Goal: Task Accomplishment & Management: Use online tool/utility

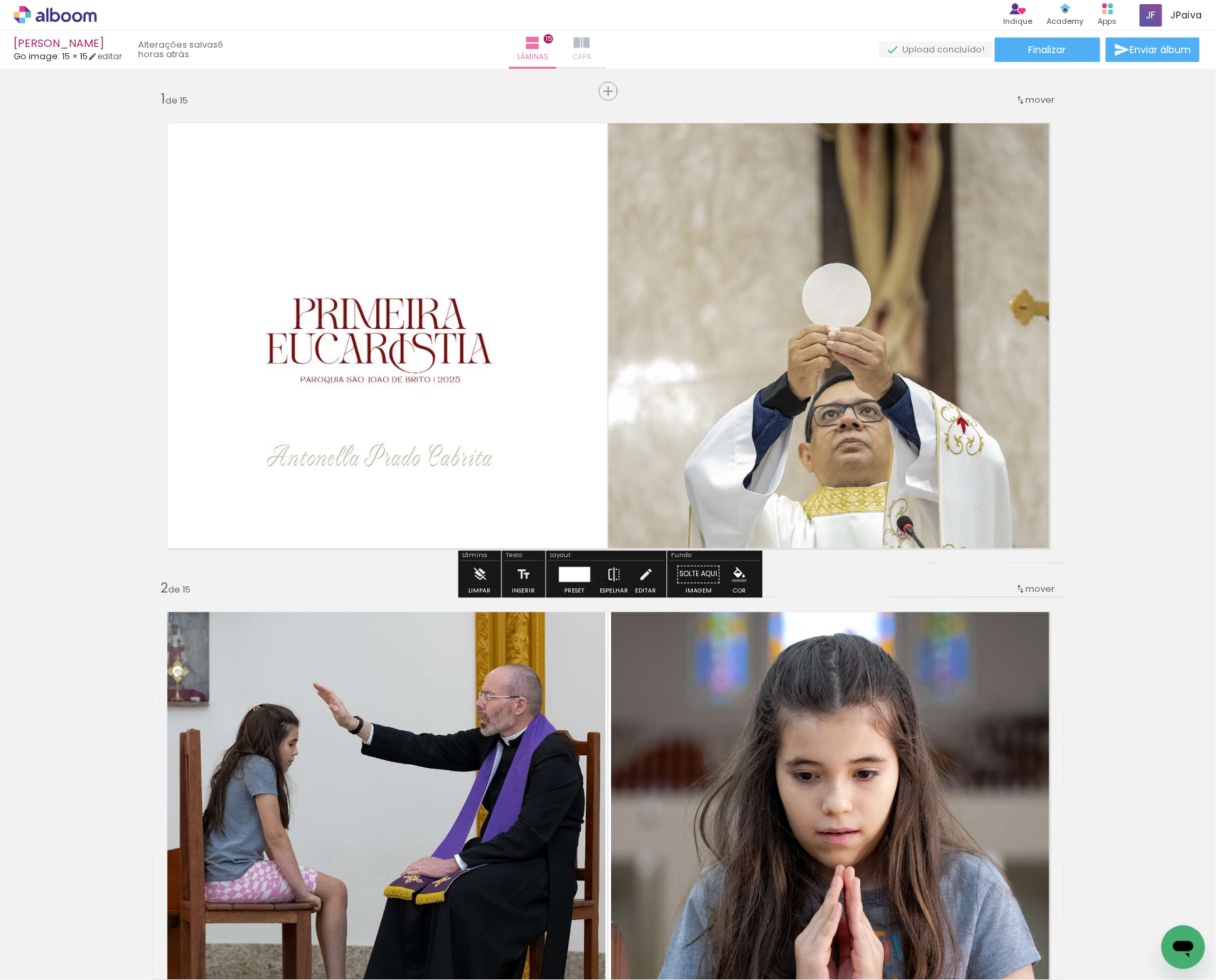
click at [590, 43] on iron-icon at bounding box center [582, 43] width 16 height 16
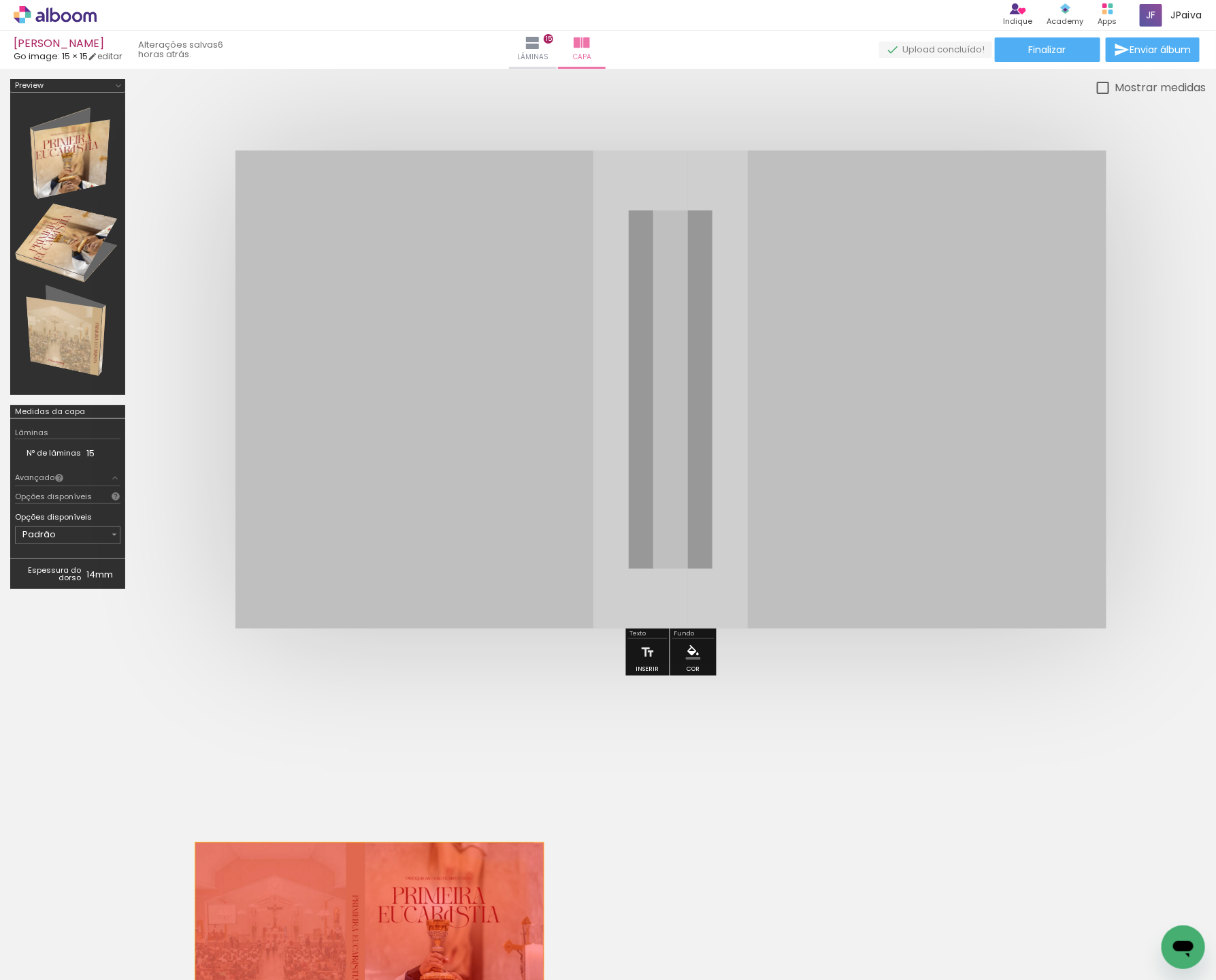
drag, startPoint x: 568, startPoint y: 228, endPoint x: 368, endPoint y: 942, distance: 741.5
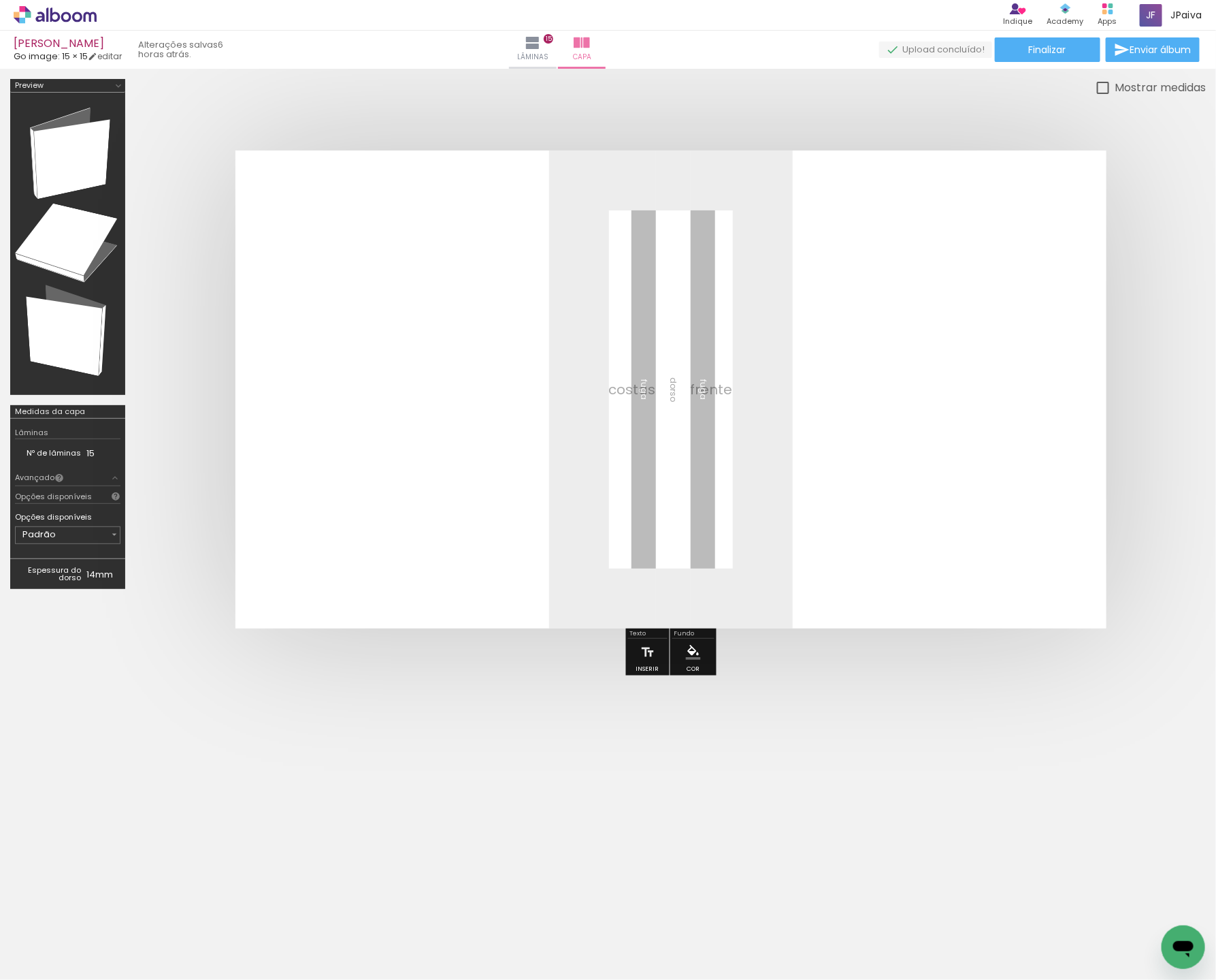
click at [73, 938] on iron-icon at bounding box center [70, 939] width 11 height 11
click at [0, 0] on slot "Não utilizadas" at bounding box center [0, 0] width 0 height 0
type input "Não utilizadas"
click at [108, 900] on iron-icon at bounding box center [107, 907] width 14 height 14
click at [113, 900] on iron-icon at bounding box center [107, 907] width 14 height 14
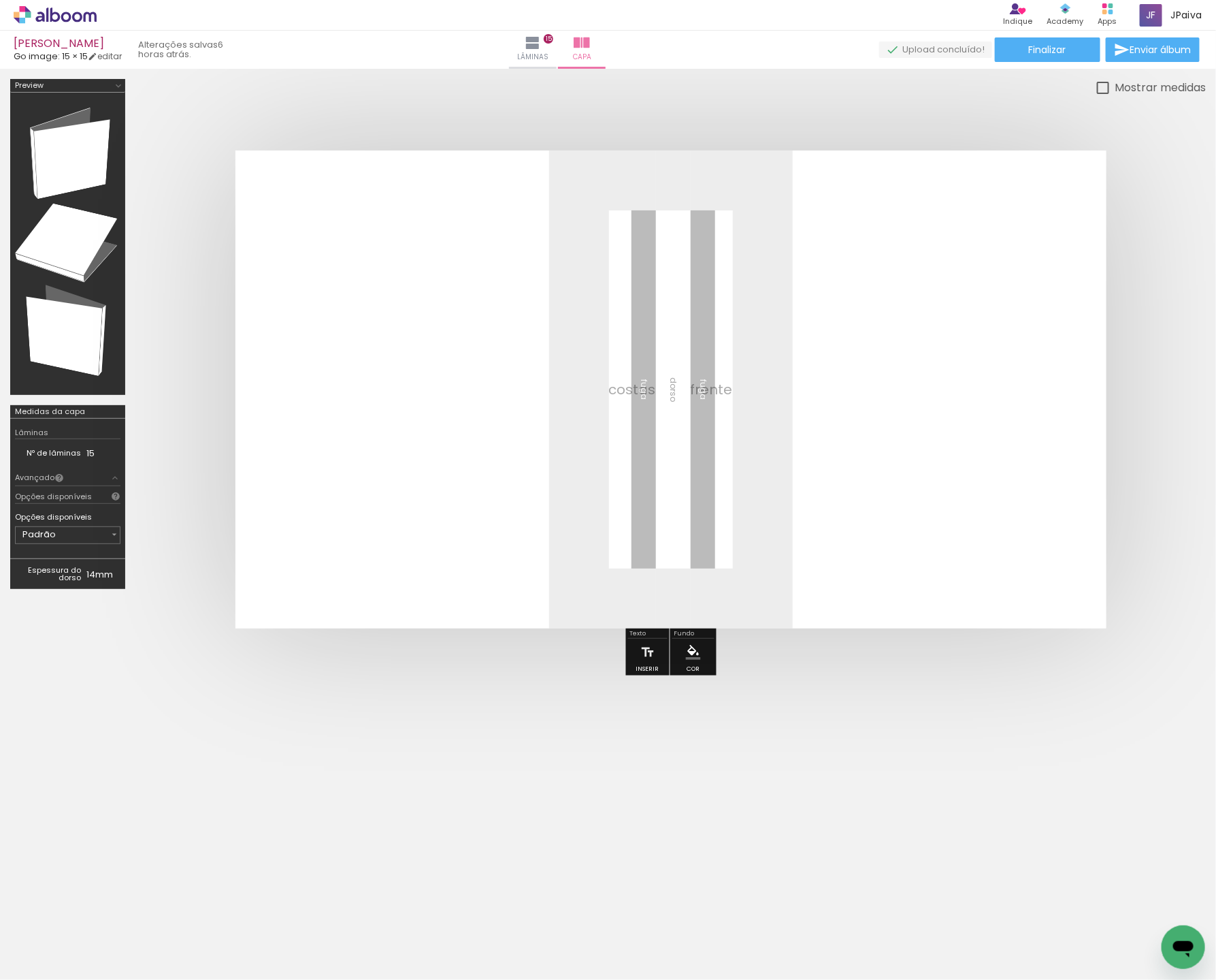
click at [47, 955] on span "Adicionar Fotos" at bounding box center [48, 962] width 41 height 15
click at [0, 0] on input "file" at bounding box center [0, 0] width 0 height 0
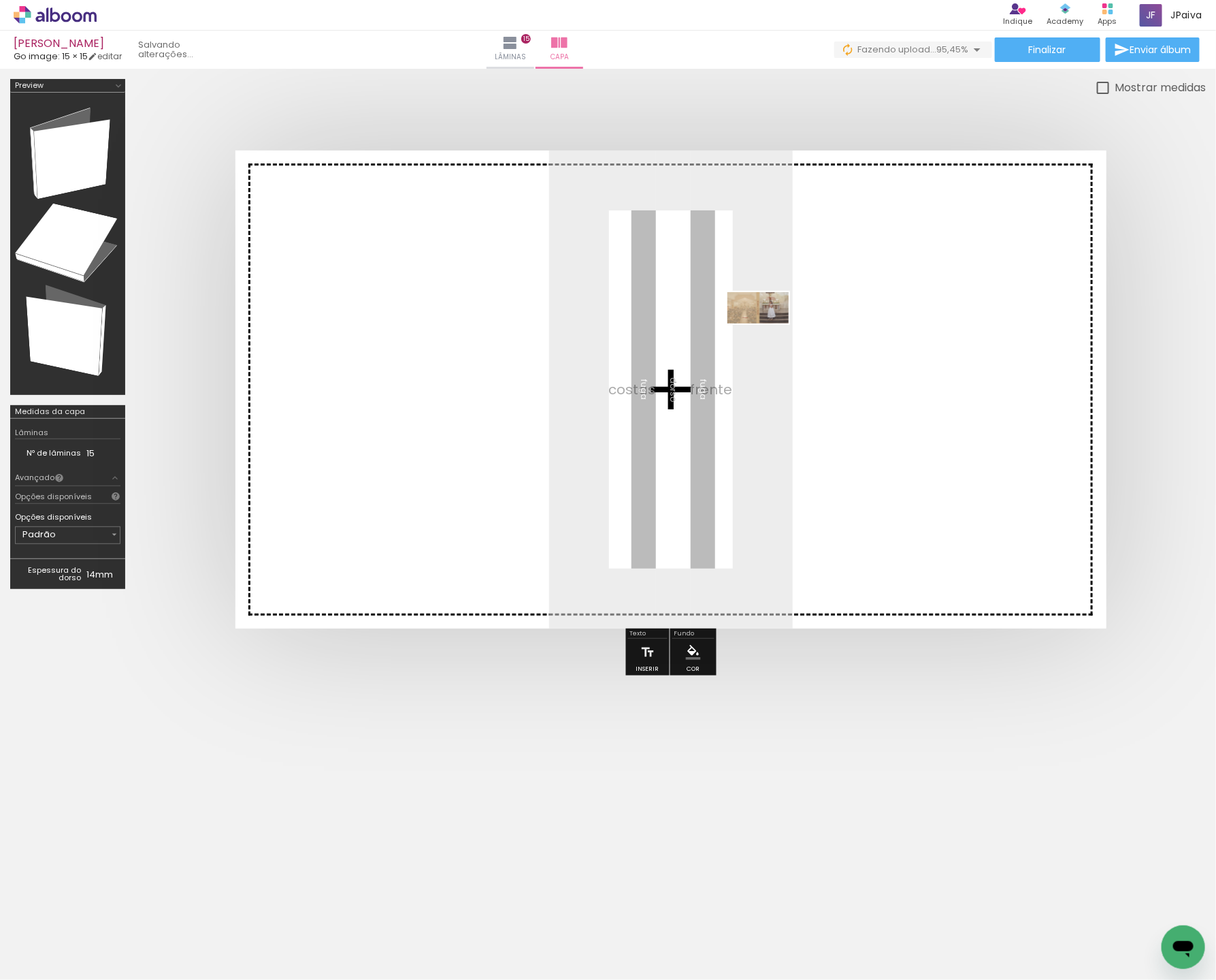
drag, startPoint x: 136, startPoint y: 936, endPoint x: 774, endPoint y: 338, distance: 874.4
click at [772, 337] on quentale-workspace at bounding box center [608, 490] width 1216 height 980
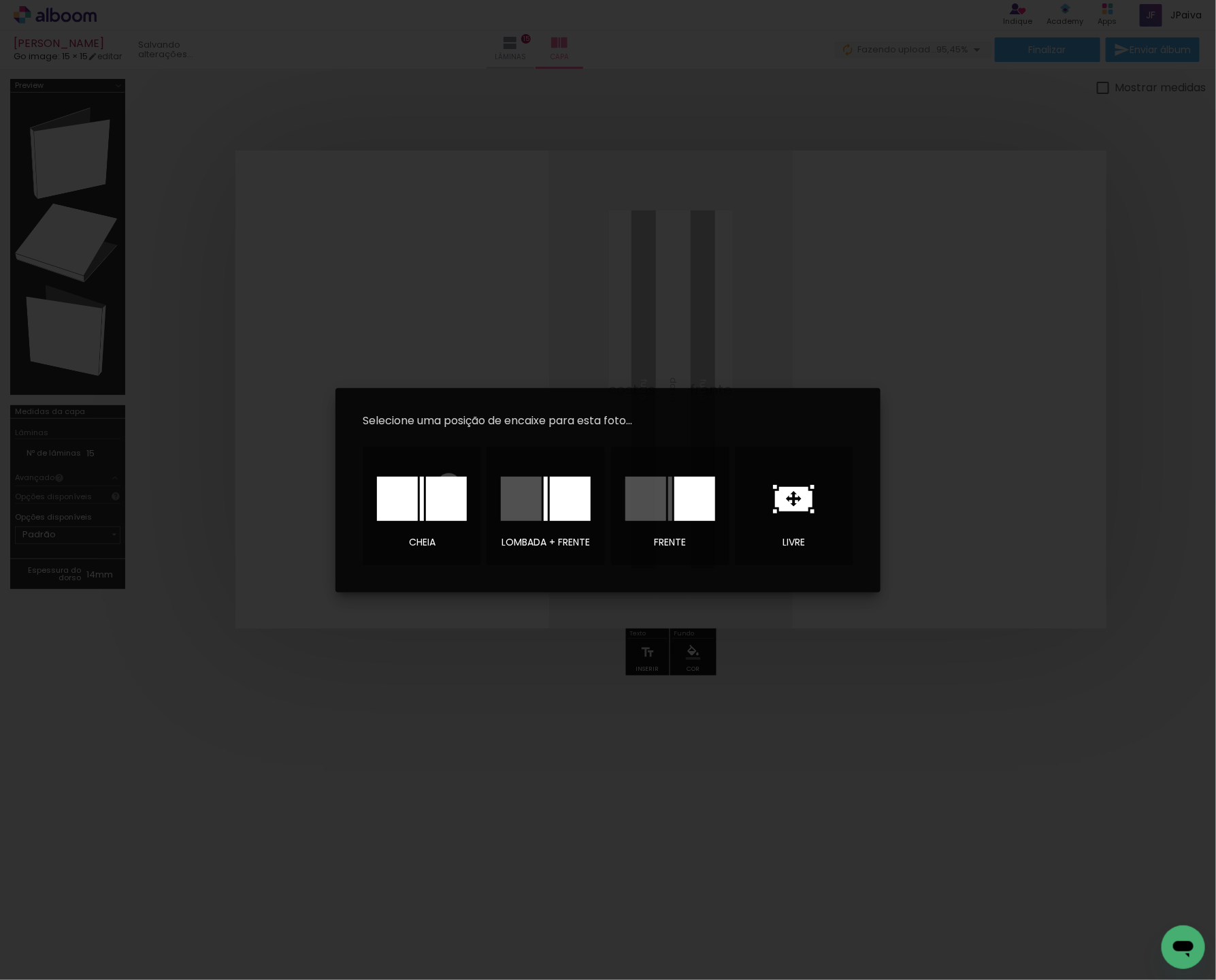
click at [449, 485] on div at bounding box center [446, 498] width 41 height 44
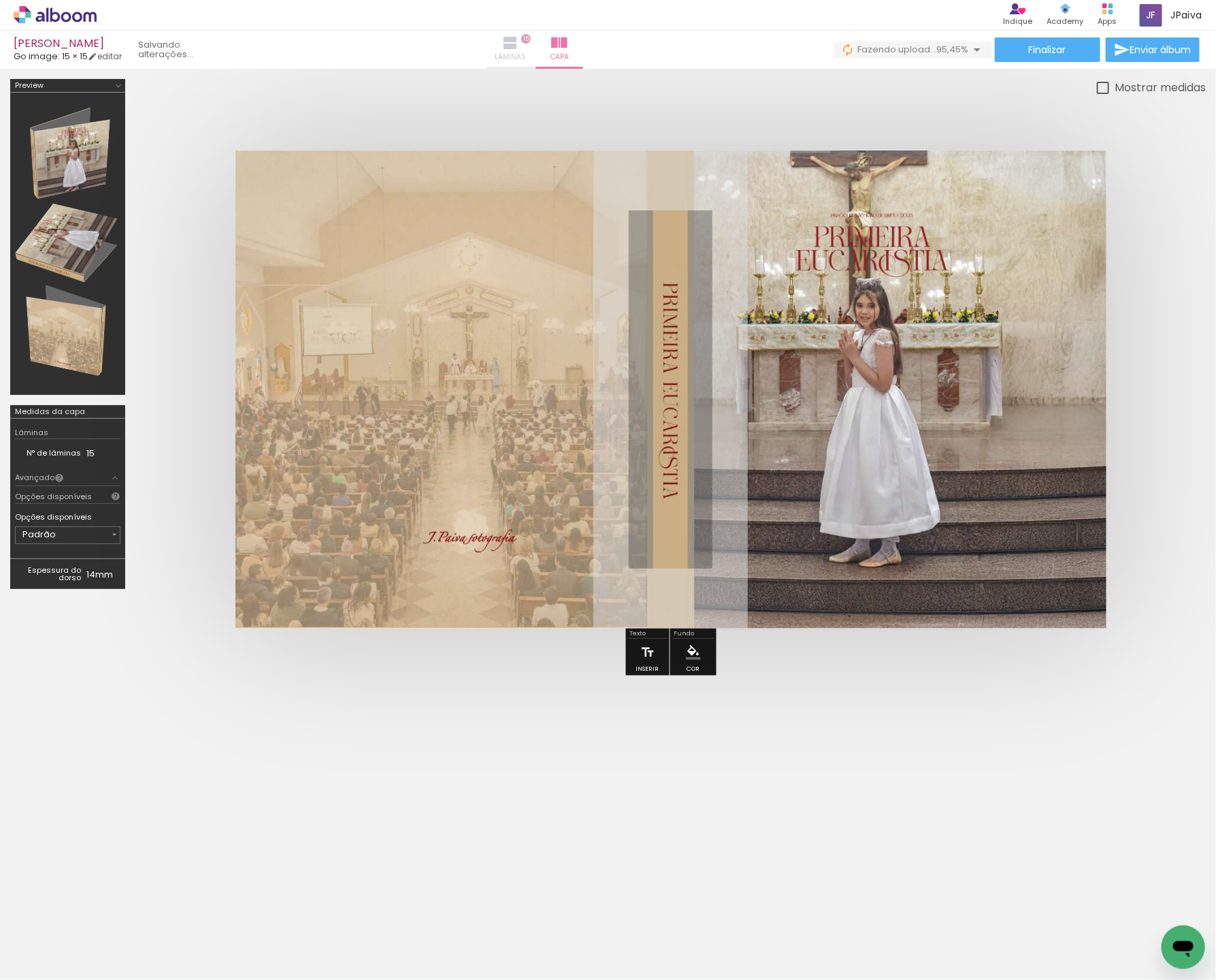
click at [518, 43] on iron-icon at bounding box center [510, 43] width 16 height 16
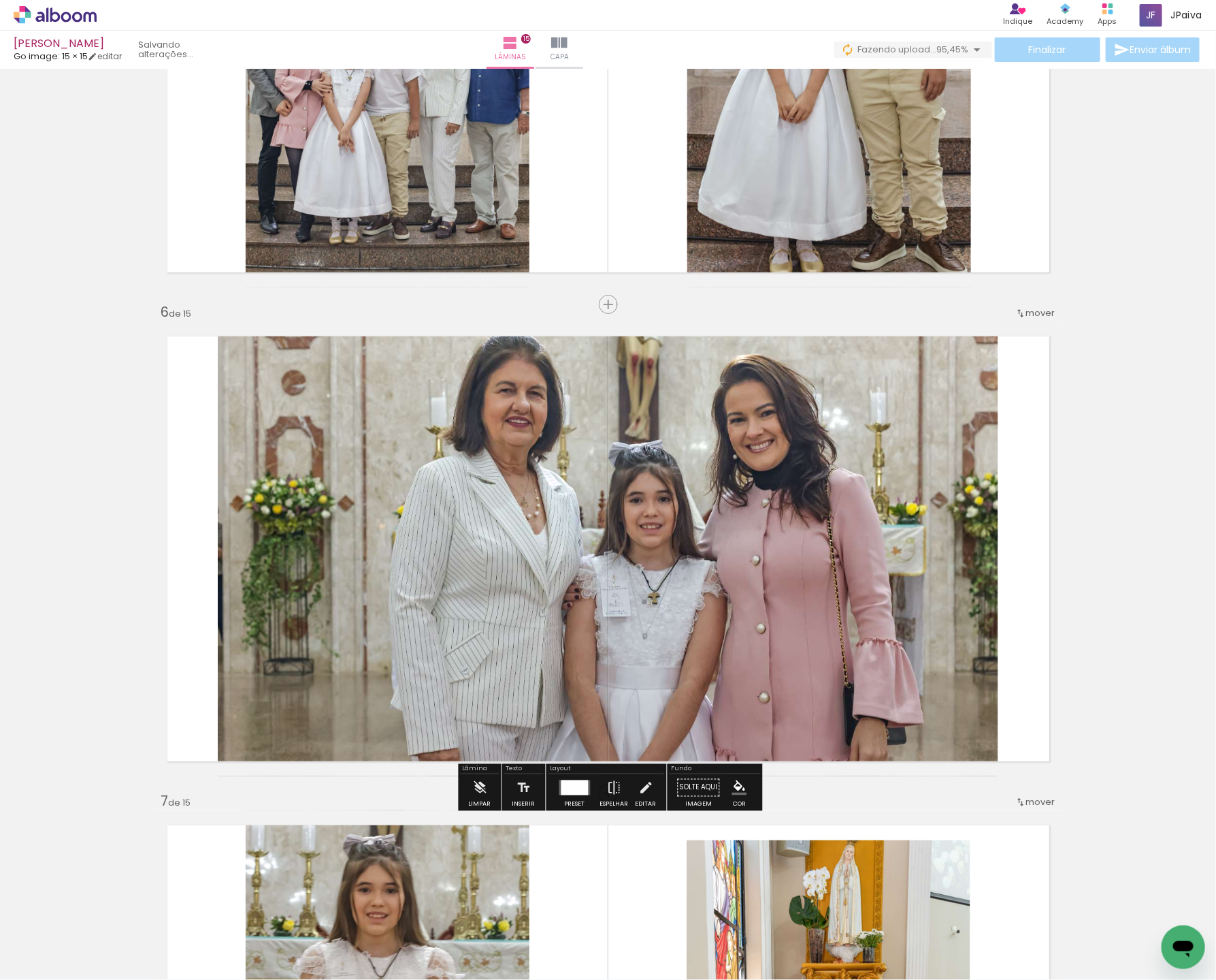
scroll to position [2238, 0]
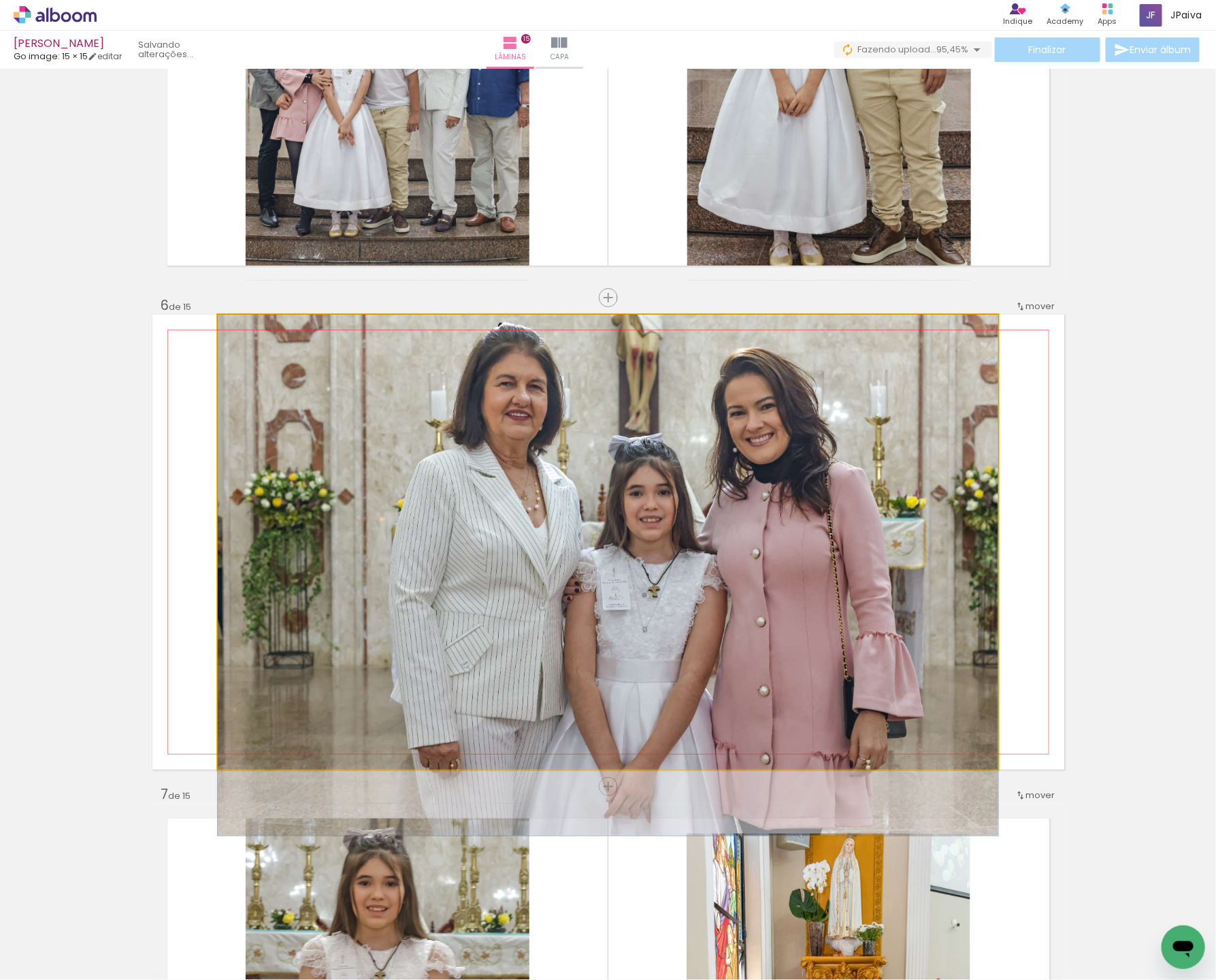
drag, startPoint x: 832, startPoint y: 561, endPoint x: 828, endPoint y: 584, distance: 23.3
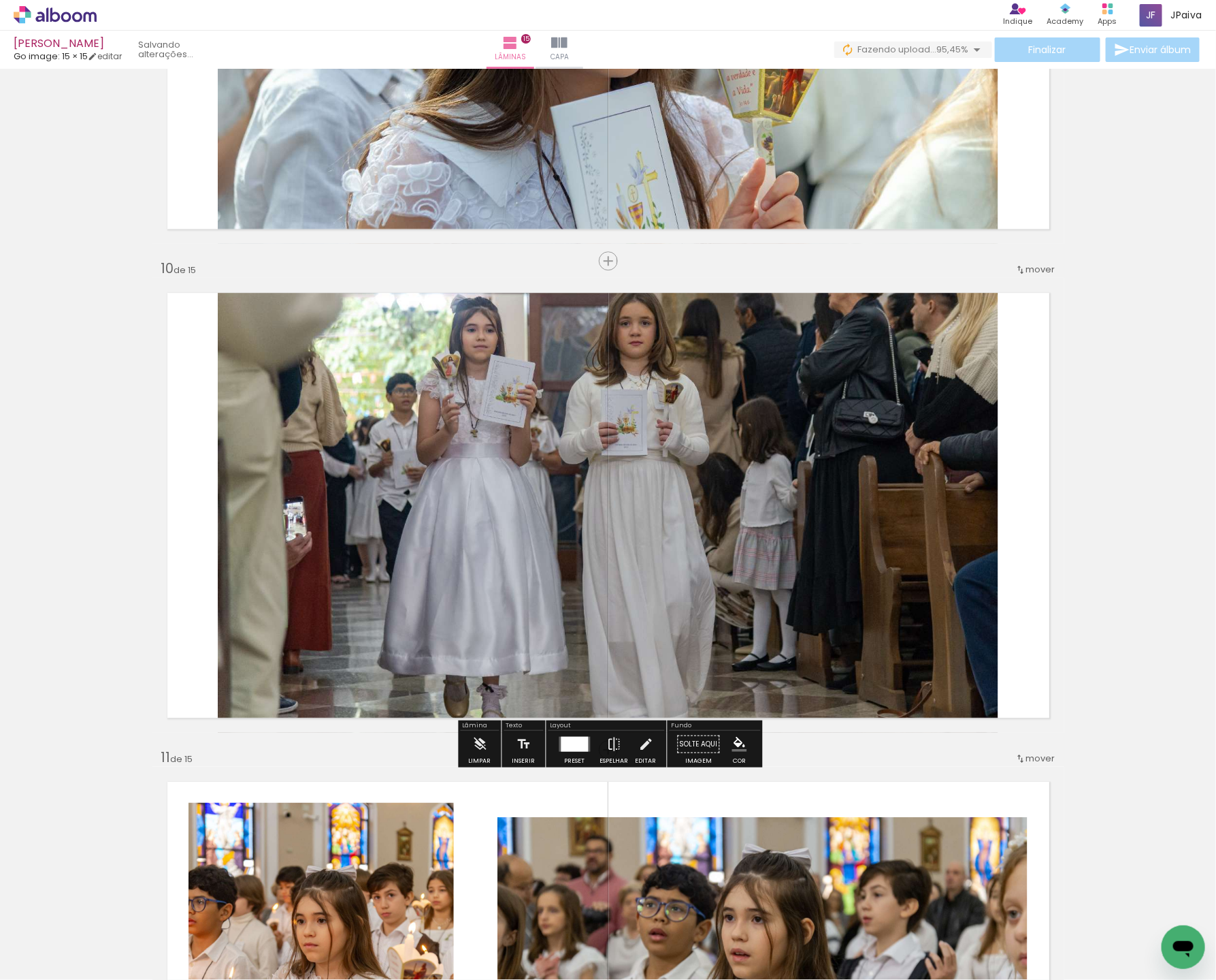
scroll to position [4232, 0]
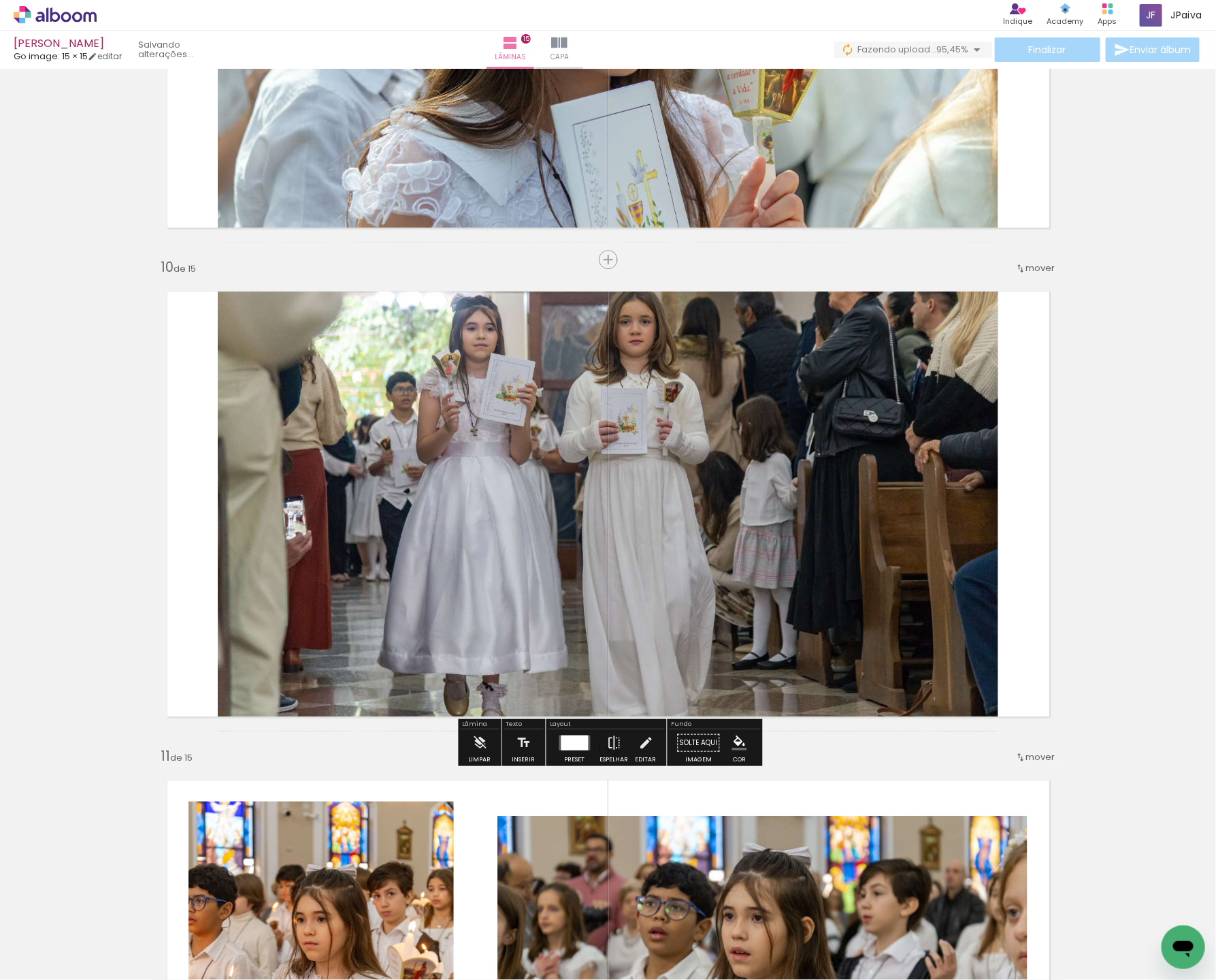
click at [696, 544] on quentale-photo at bounding box center [608, 504] width 780 height 455
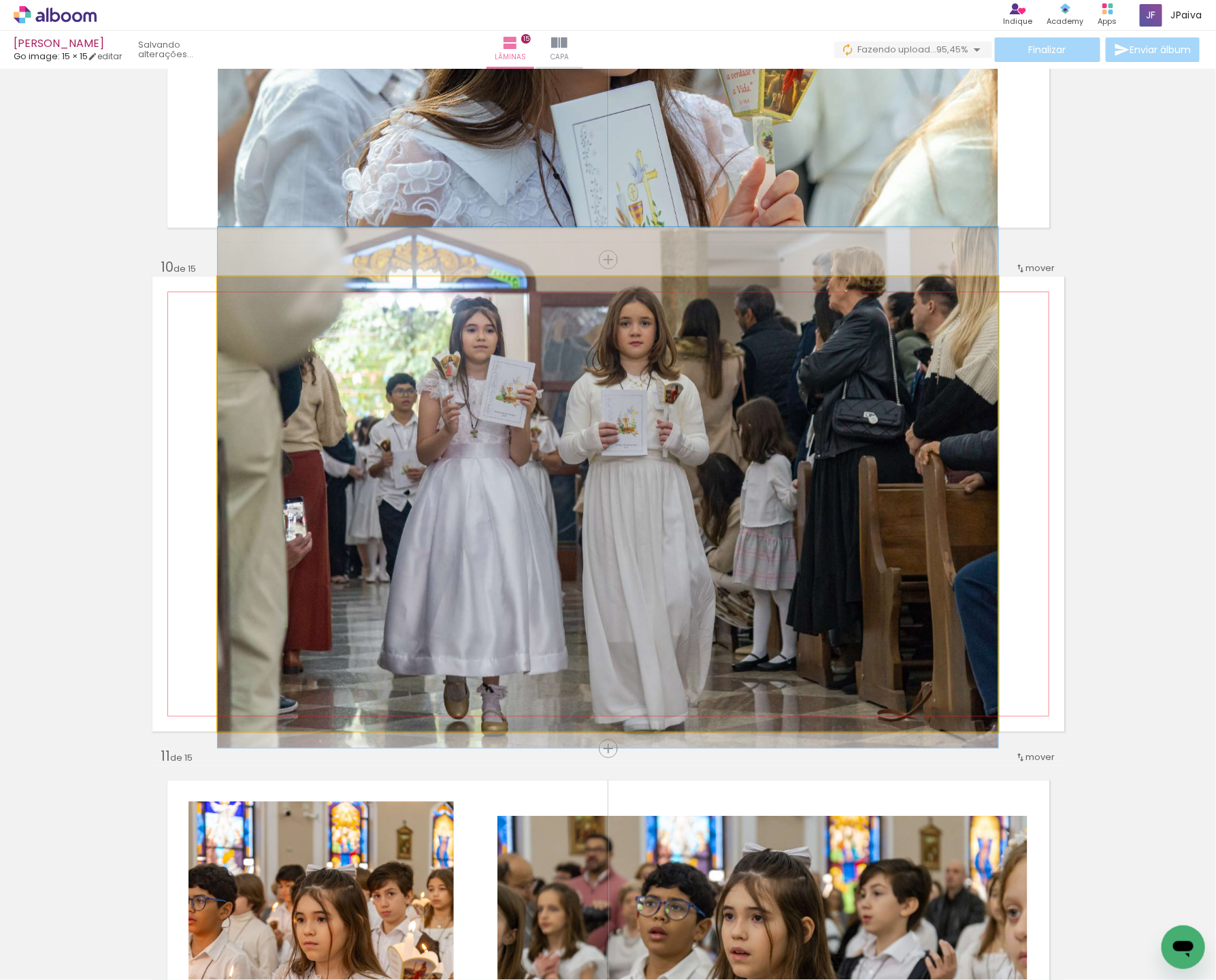
drag, startPoint x: 727, startPoint y: 539, endPoint x: 740, endPoint y: 540, distance: 13.0
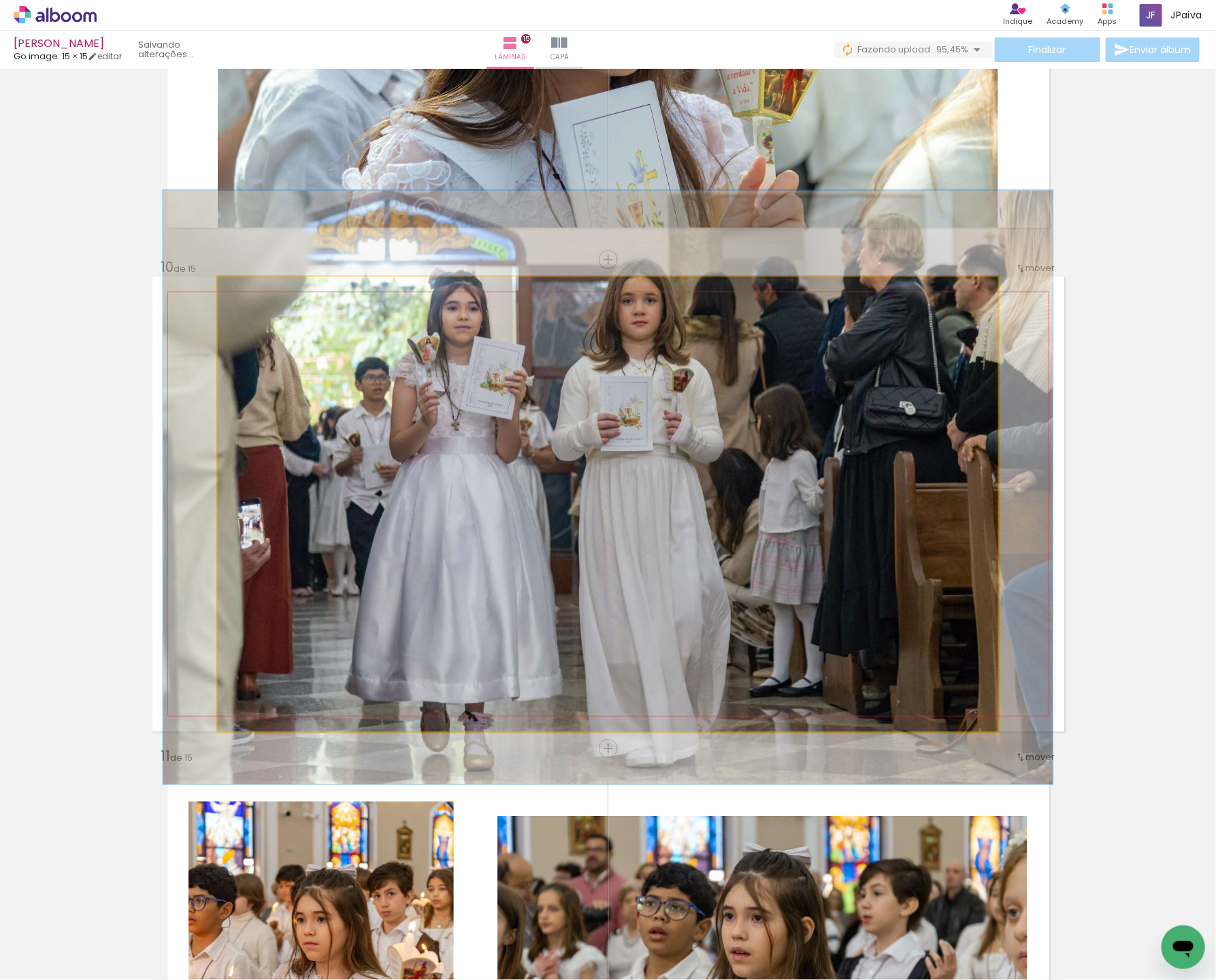
click at [255, 292] on div at bounding box center [256, 290] width 12 height 12
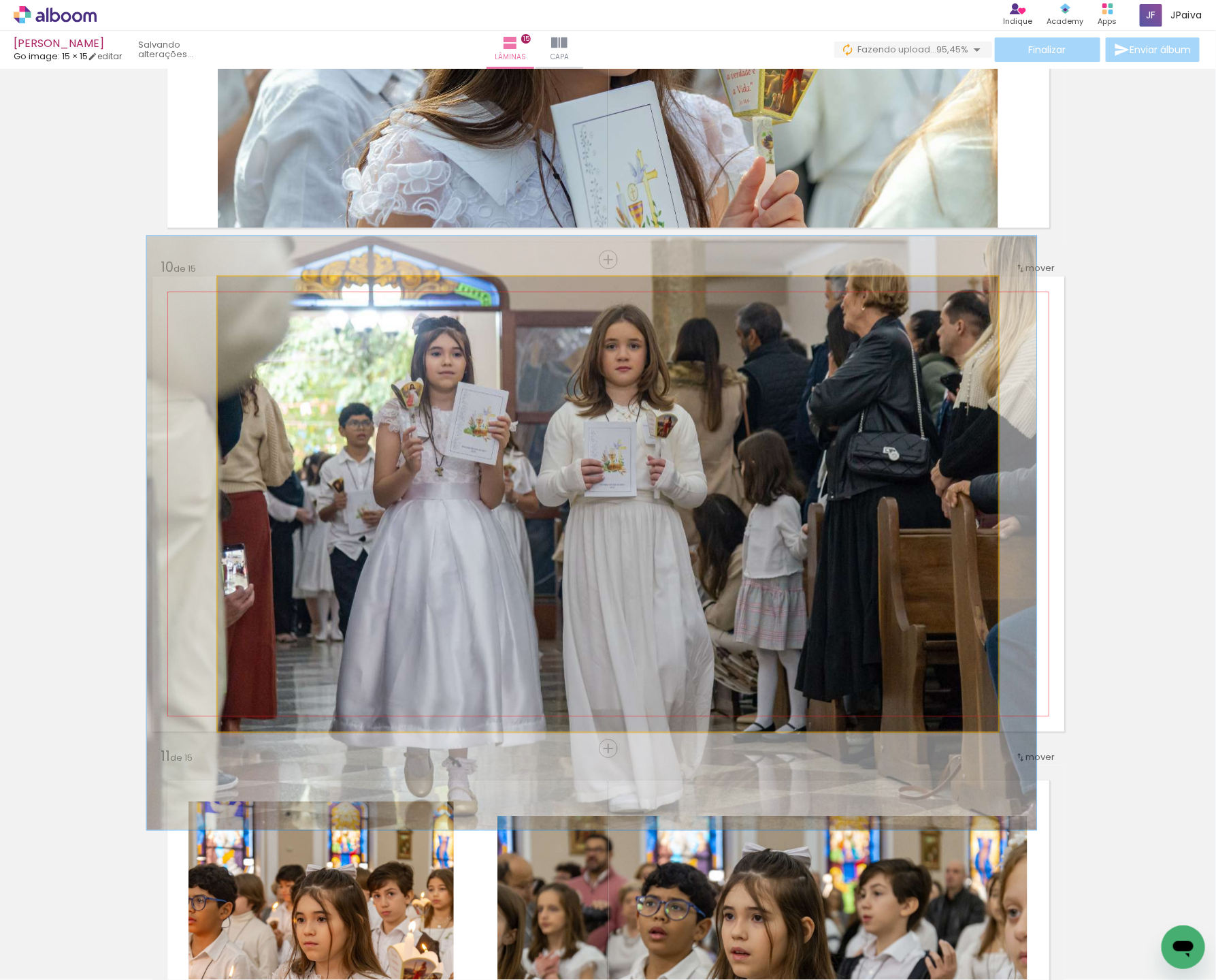
drag, startPoint x: 788, startPoint y: 517, endPoint x: 772, endPoint y: 558, distance: 44.0
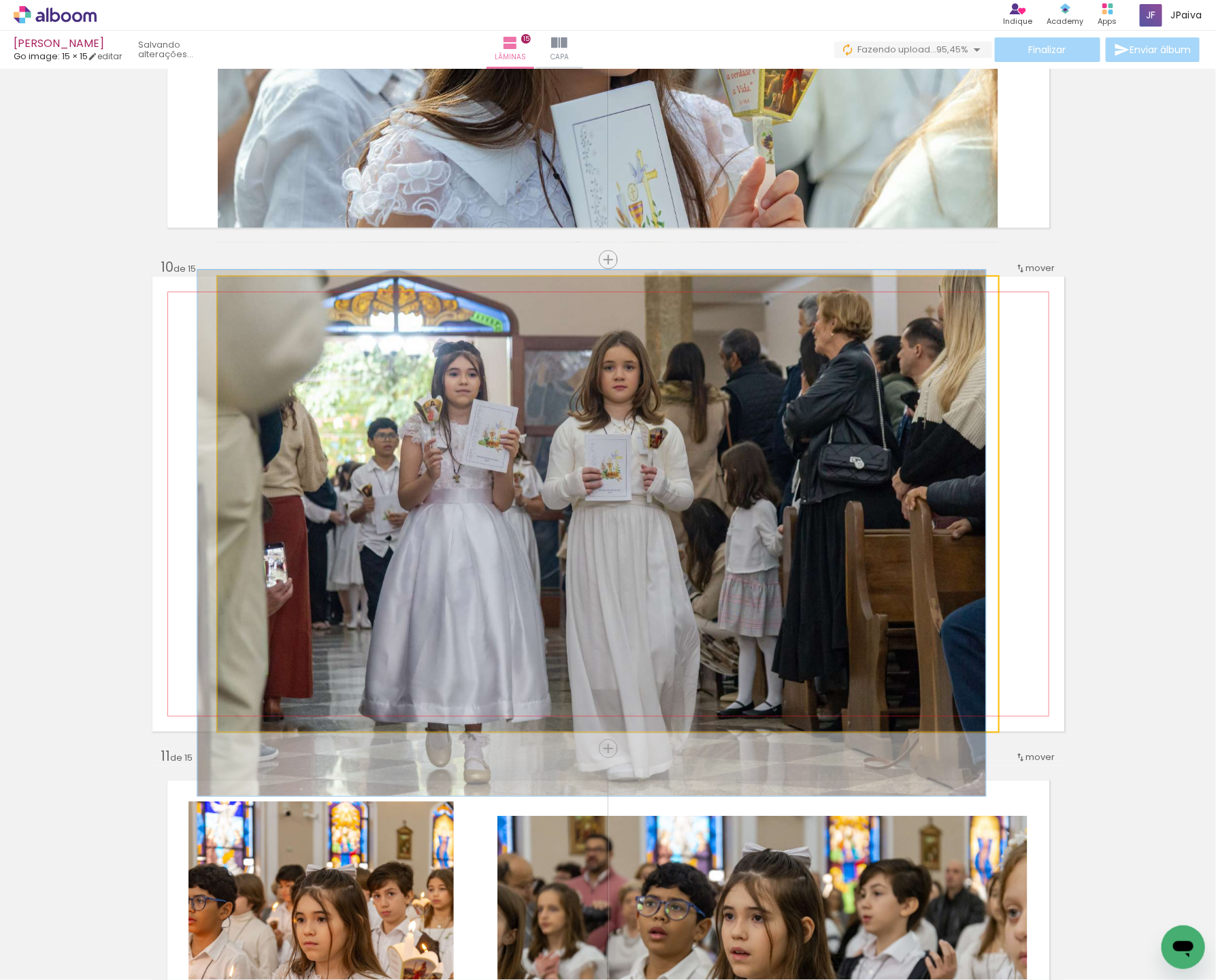
type paper-slider "104"
drag, startPoint x: 266, startPoint y: 291, endPoint x: 429, endPoint y: 354, distance: 174.8
click at [260, 293] on div at bounding box center [249, 290] width 22 height 22
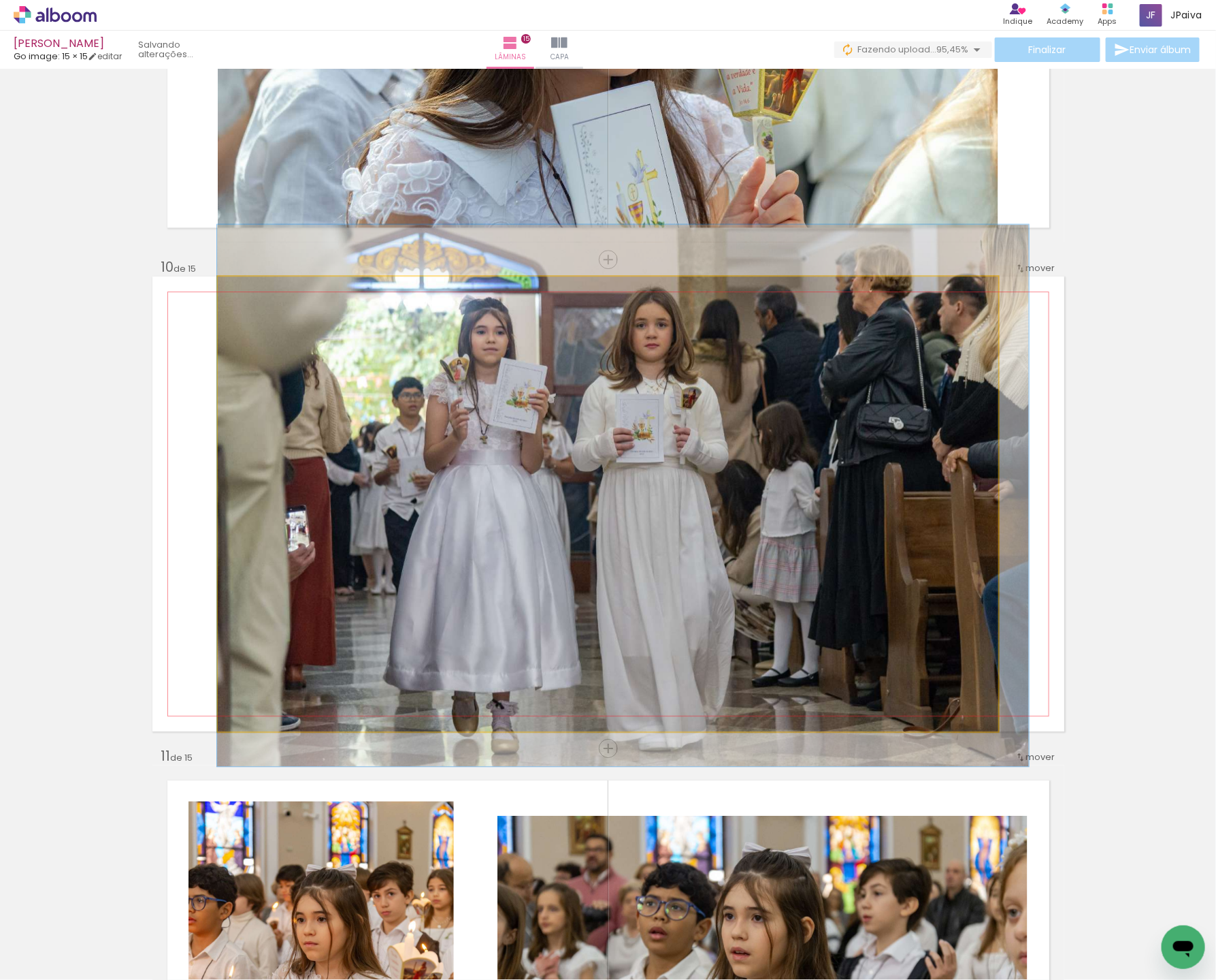
drag, startPoint x: 625, startPoint y: 465, endPoint x: 669, endPoint y: 427, distance: 58.1
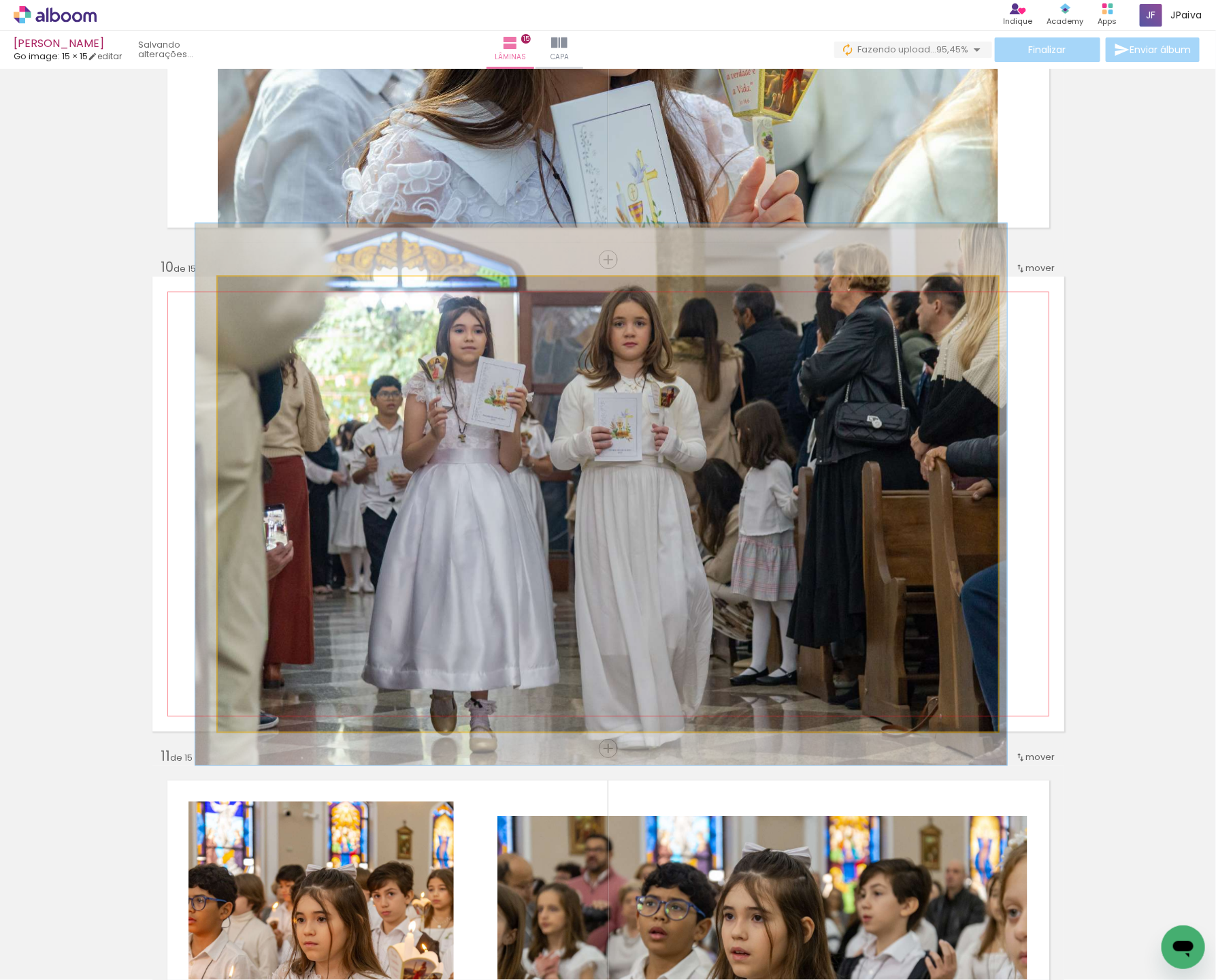
drag, startPoint x: 678, startPoint y: 430, endPoint x: 657, endPoint y: 429, distance: 21.0
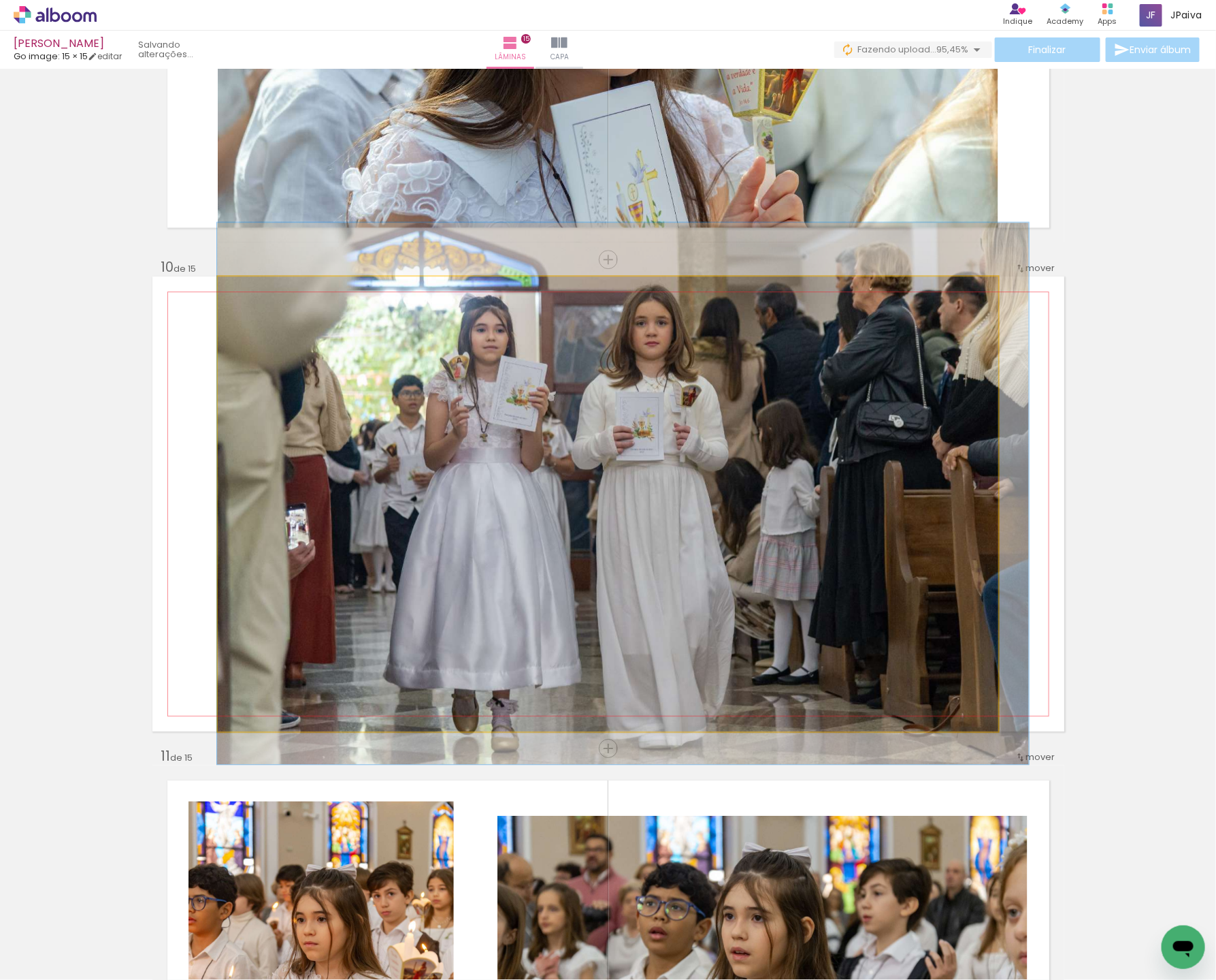
drag, startPoint x: 661, startPoint y: 430, endPoint x: 706, endPoint y: 429, distance: 45.0
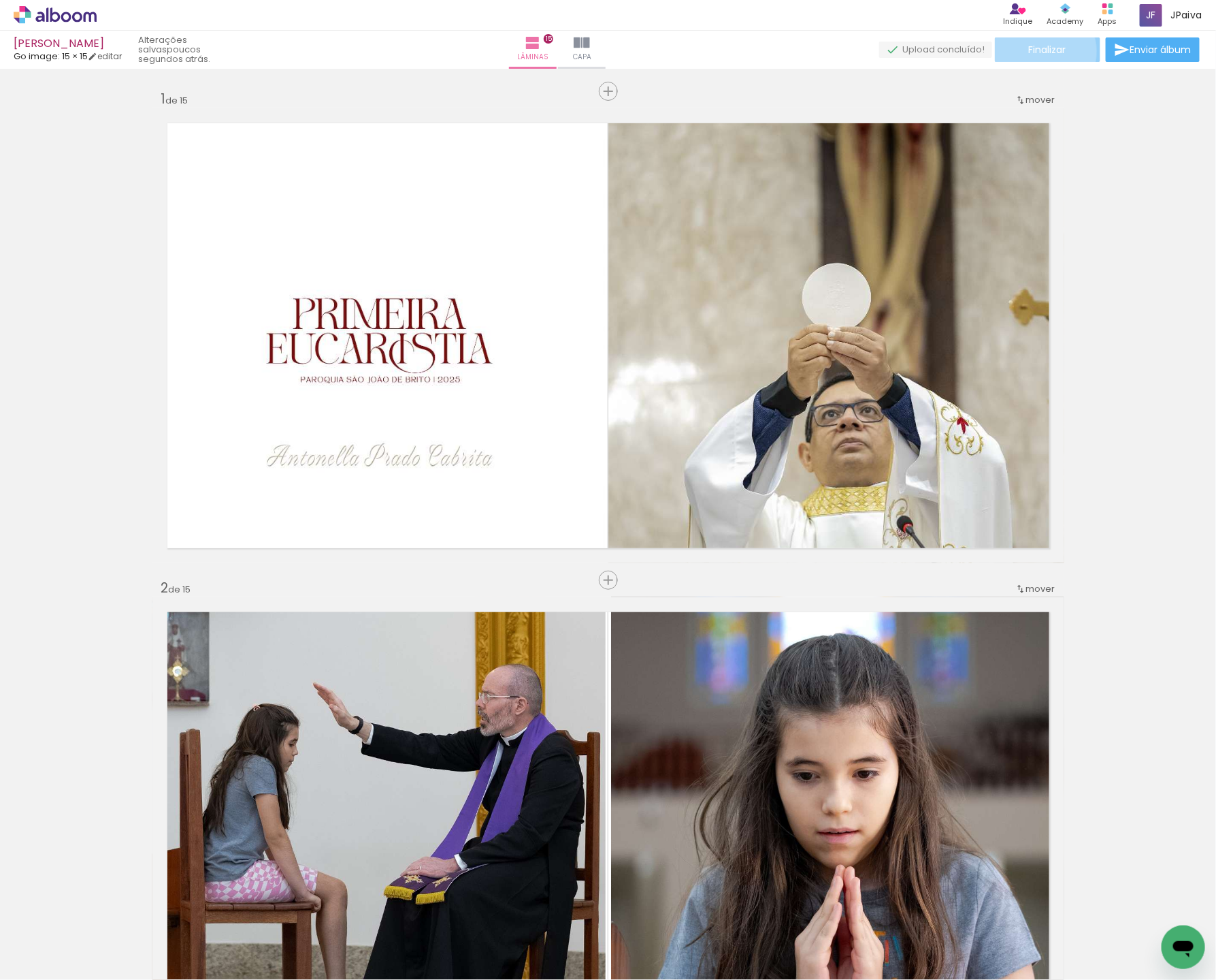
click at [1038, 51] on span "Finalizar" at bounding box center [1048, 50] width 38 height 10
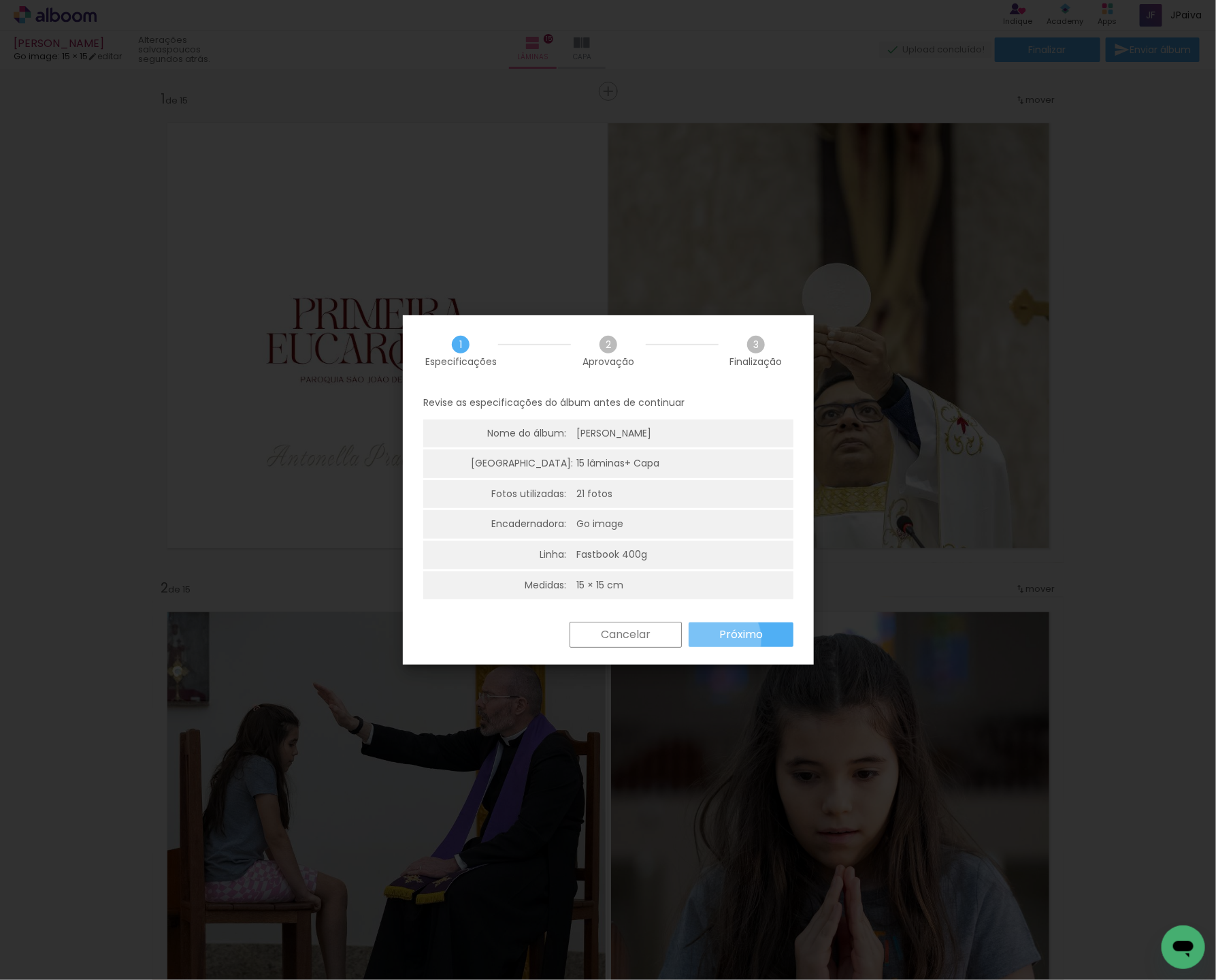
click at [713, 639] on paper-button "Próximo" at bounding box center [741, 634] width 104 height 24
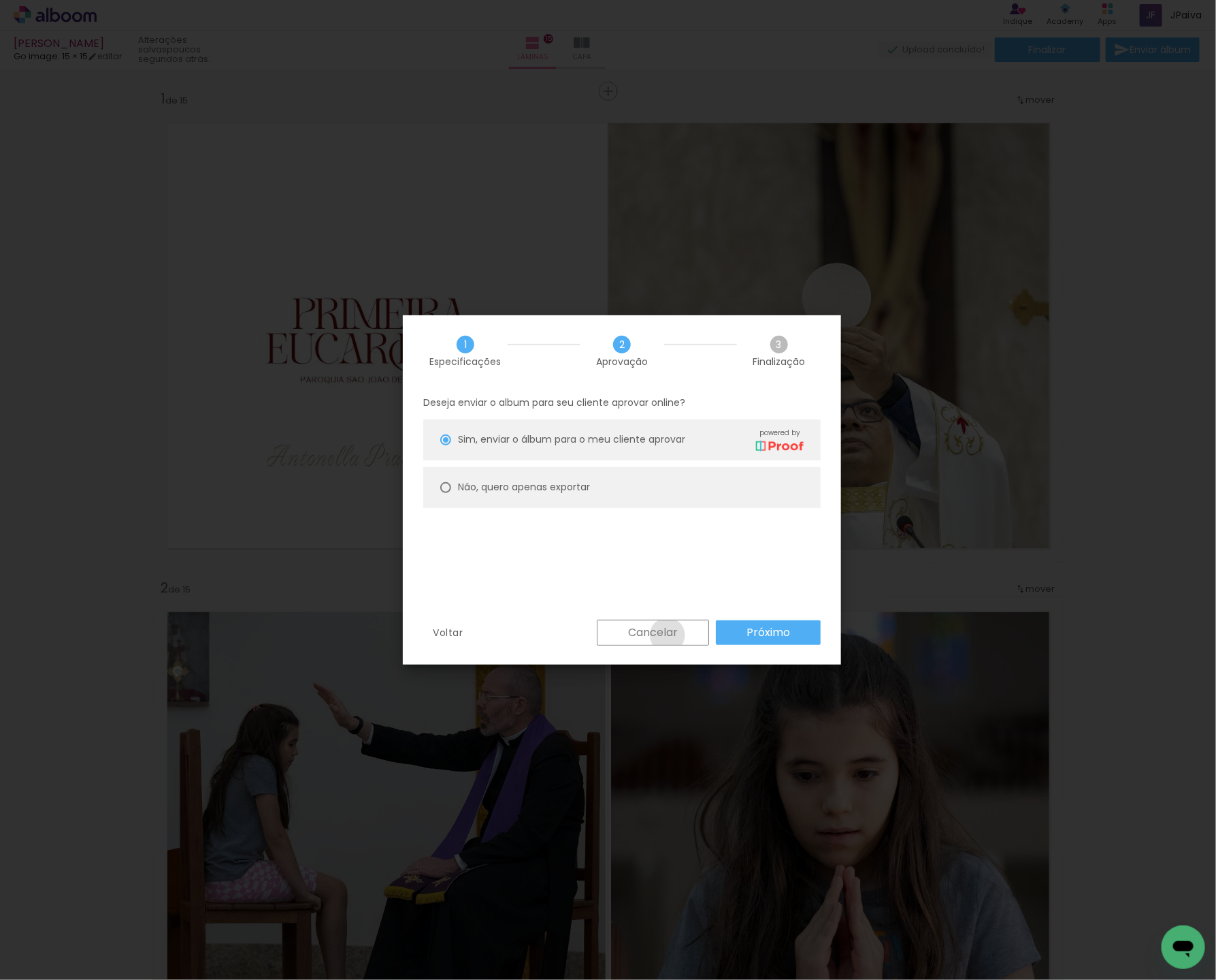
click at [0, 0] on slot "Cancelar" at bounding box center [0, 0] width 0 height 0
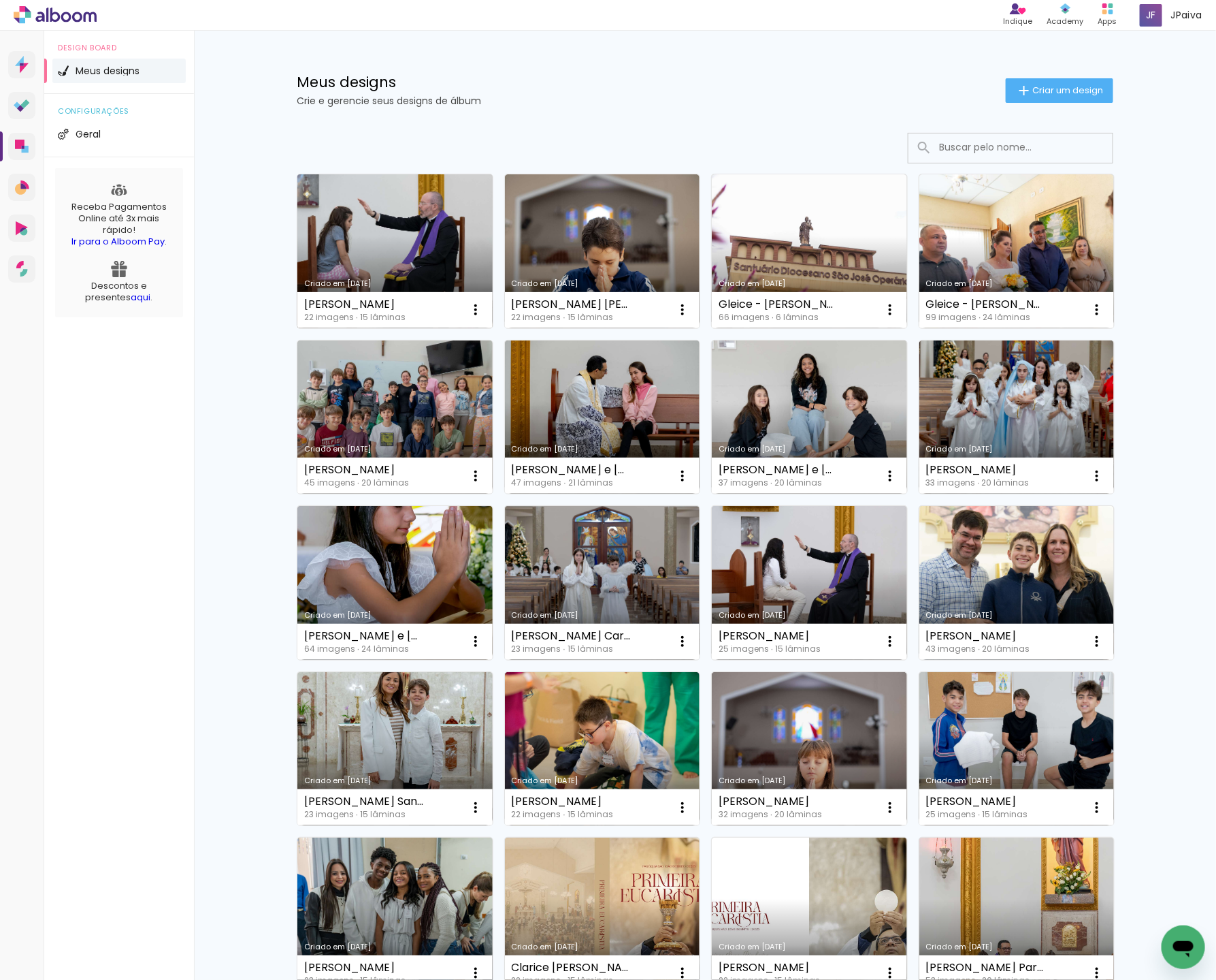
click at [328, 241] on link "Criado em [DATE]" at bounding box center [395, 251] width 195 height 154
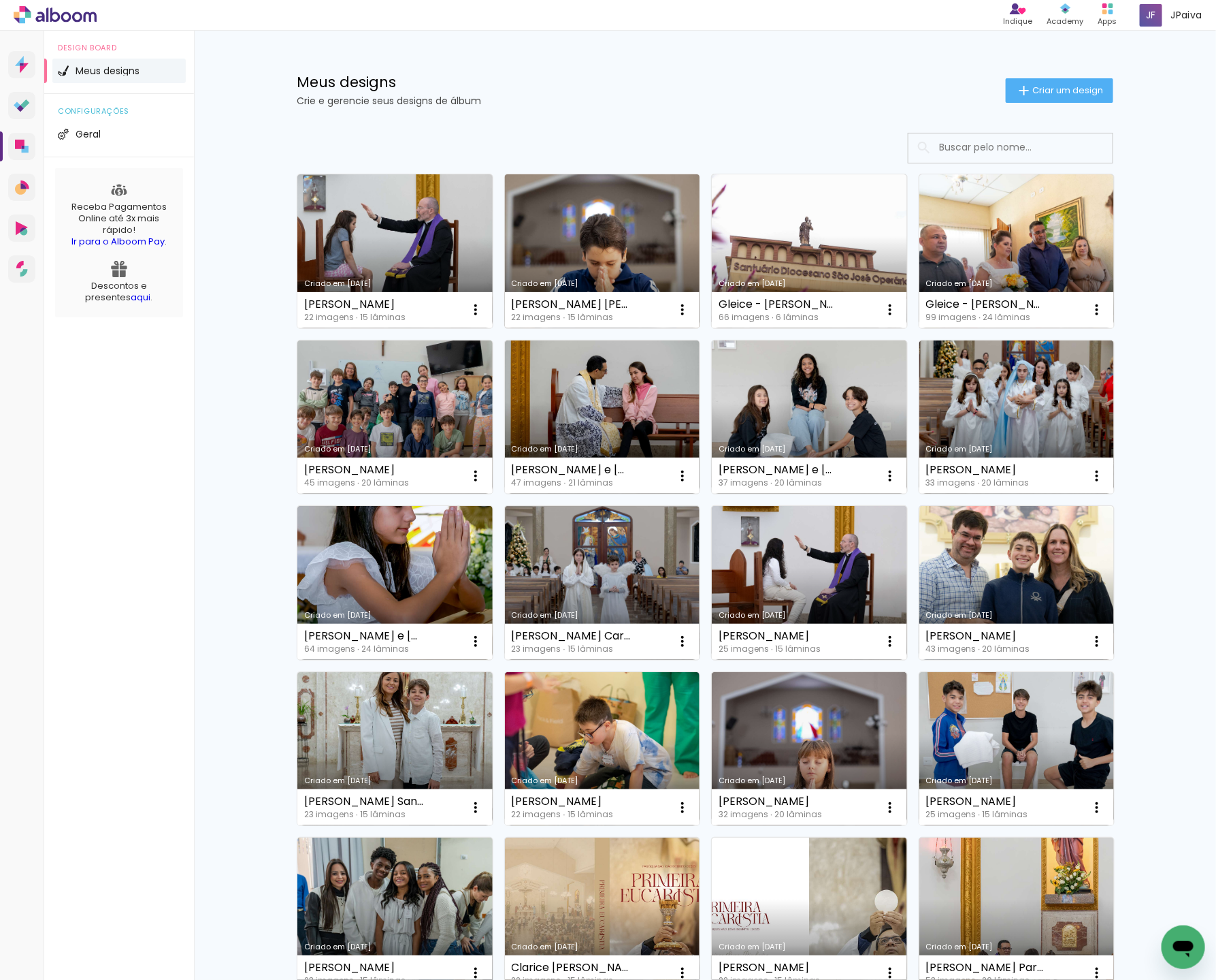
click at [594, 264] on link "Criado em [DATE]" at bounding box center [602, 251] width 195 height 154
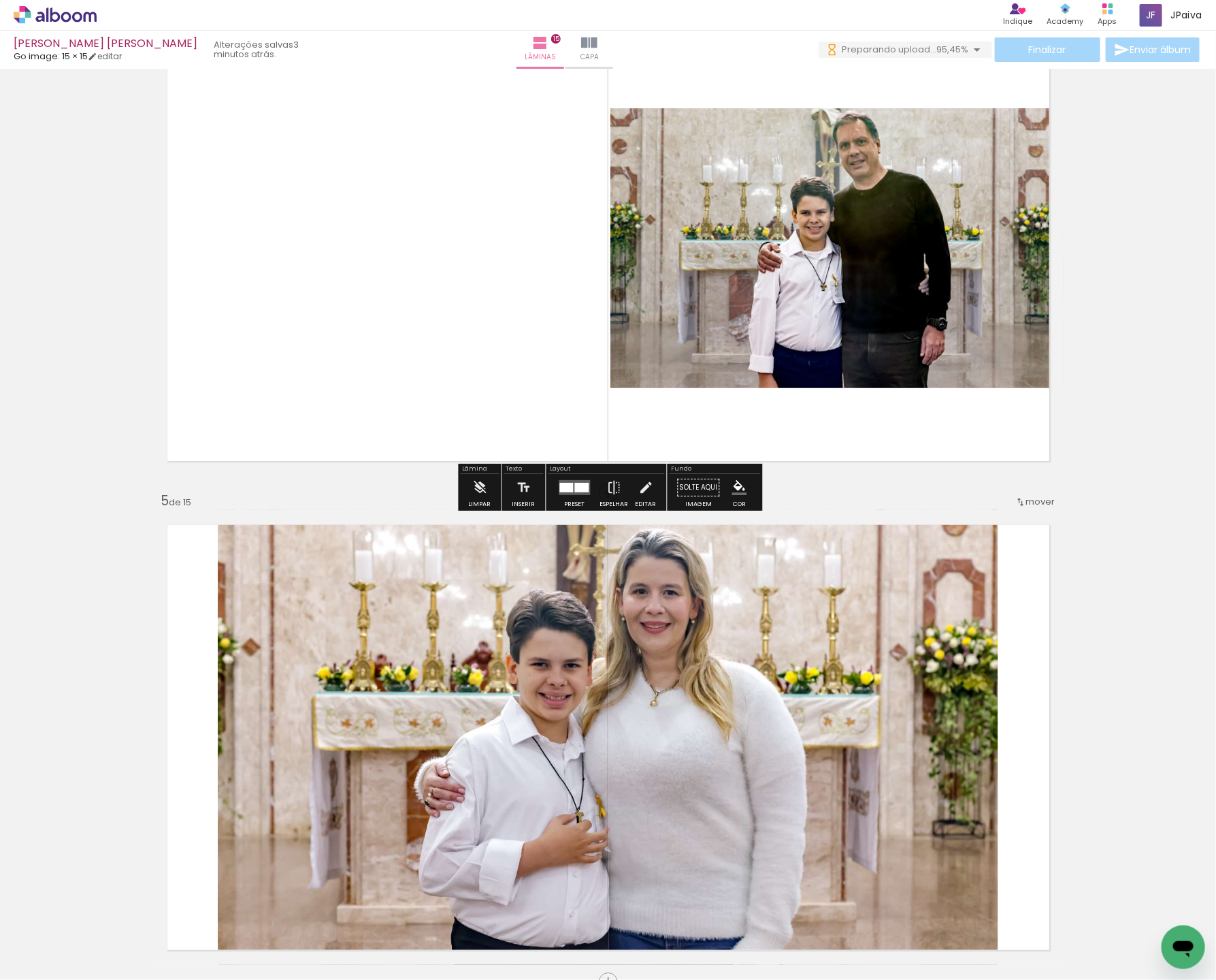
click at [645, 275] on quentale-photo at bounding box center [837, 248] width 454 height 280
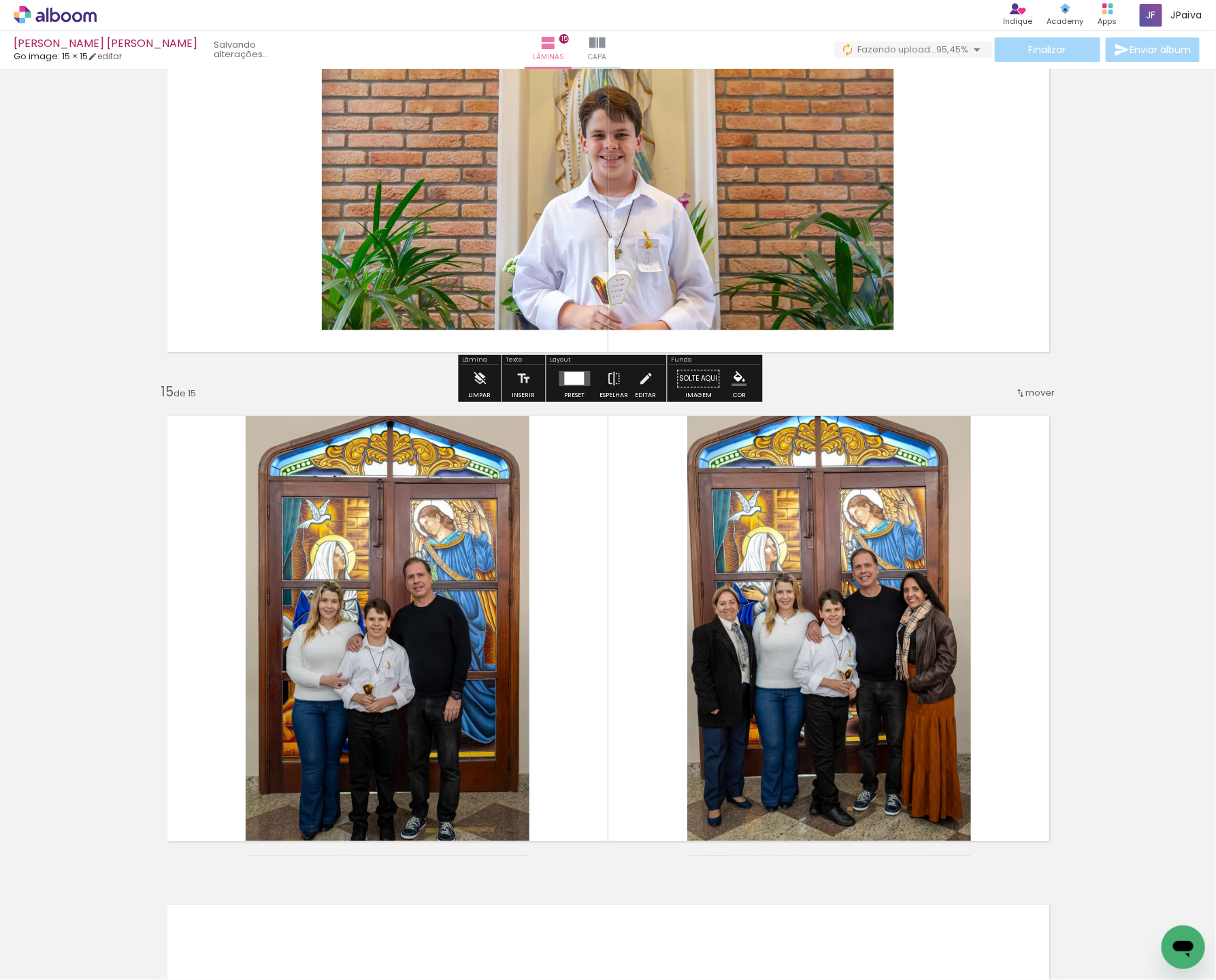
scroll to position [6554, 0]
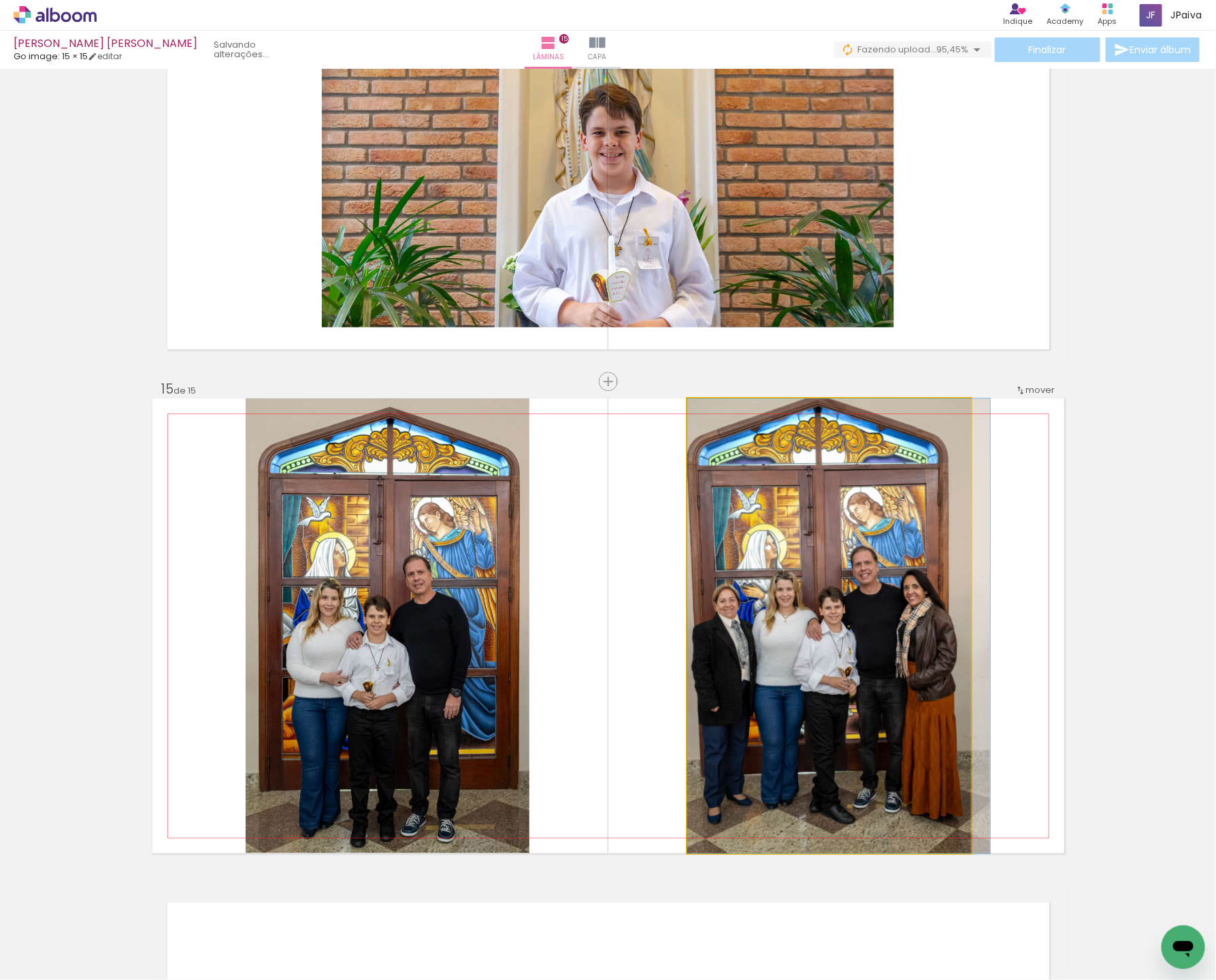
drag, startPoint x: 769, startPoint y: 547, endPoint x: 780, endPoint y: 545, distance: 11.2
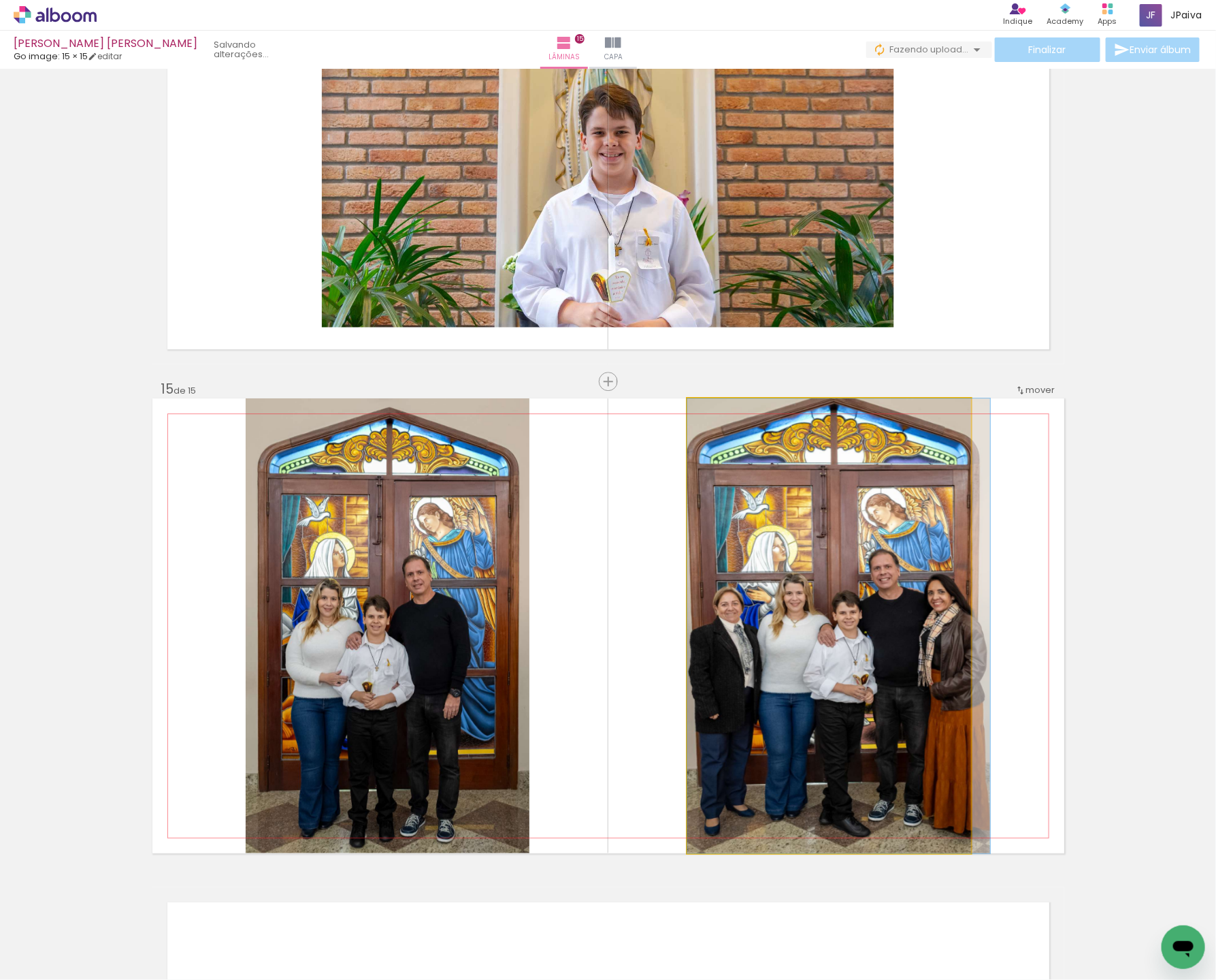
click at [826, 648] on quentale-photo at bounding box center [829, 625] width 284 height 455
click at [829, 646] on quentale-photo at bounding box center [829, 625] width 284 height 455
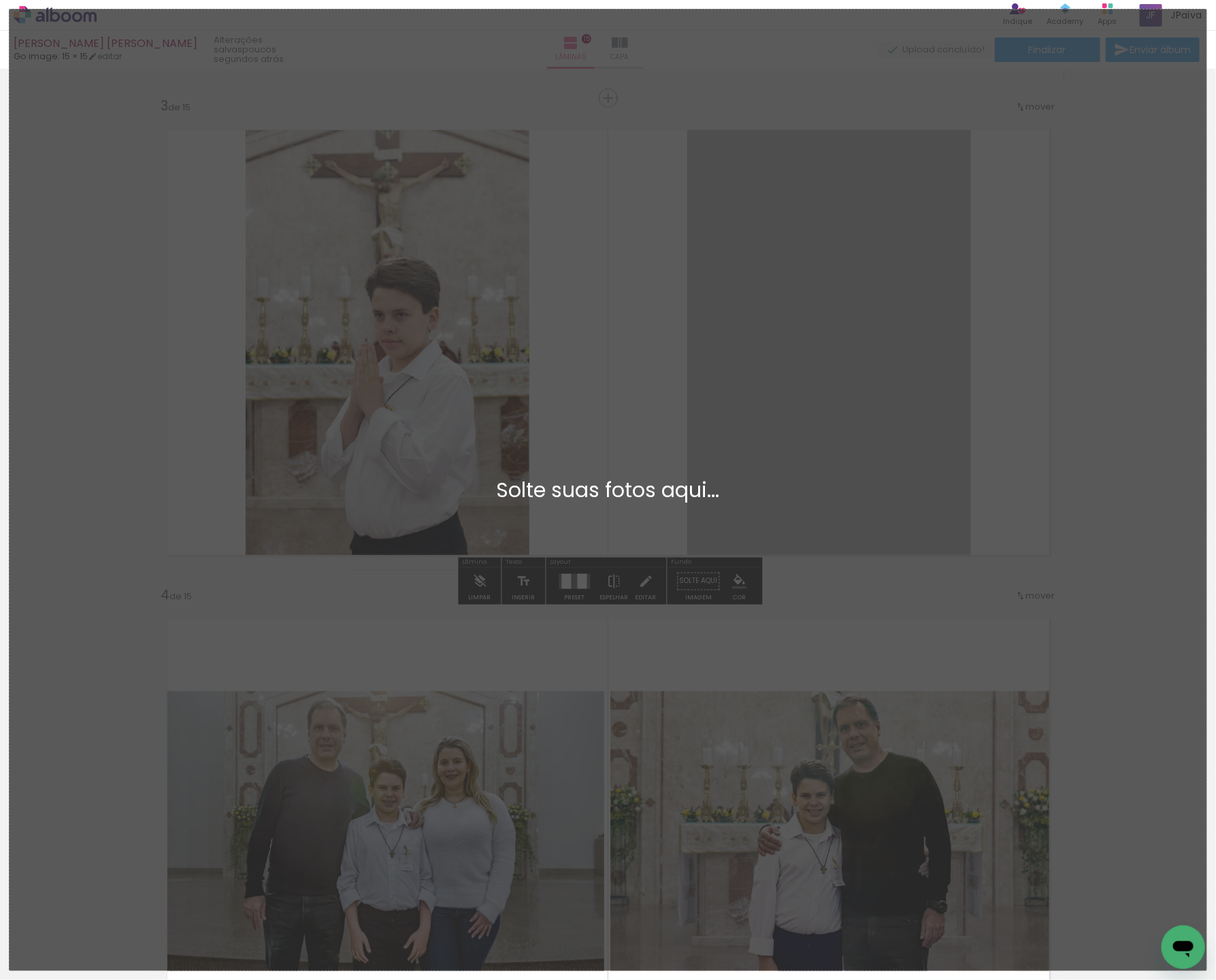
scroll to position [0, 0]
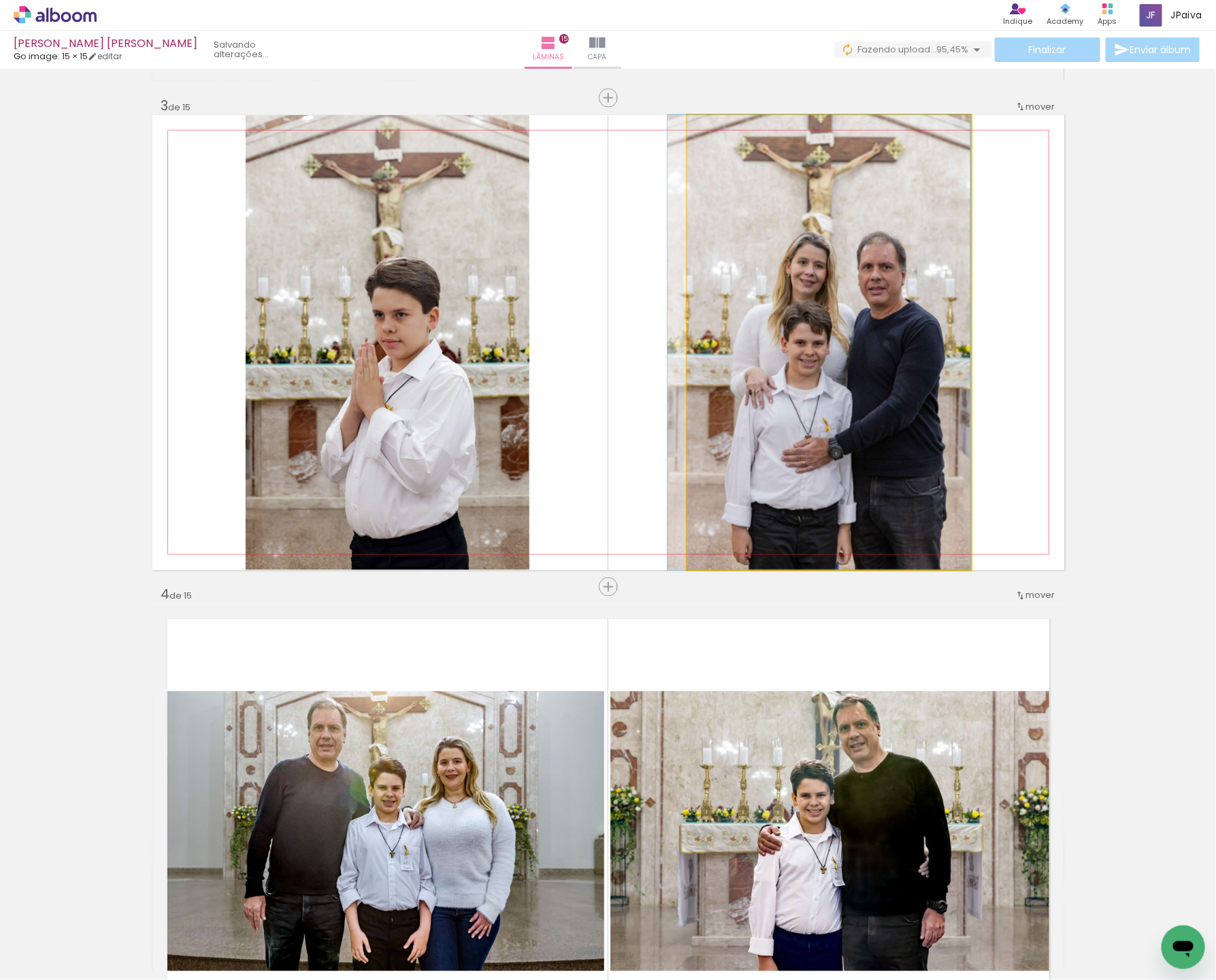
drag, startPoint x: 869, startPoint y: 330, endPoint x: 838, endPoint y: 334, distance: 31.3
click at [833, 332] on div at bounding box center [819, 342] width 303 height 455
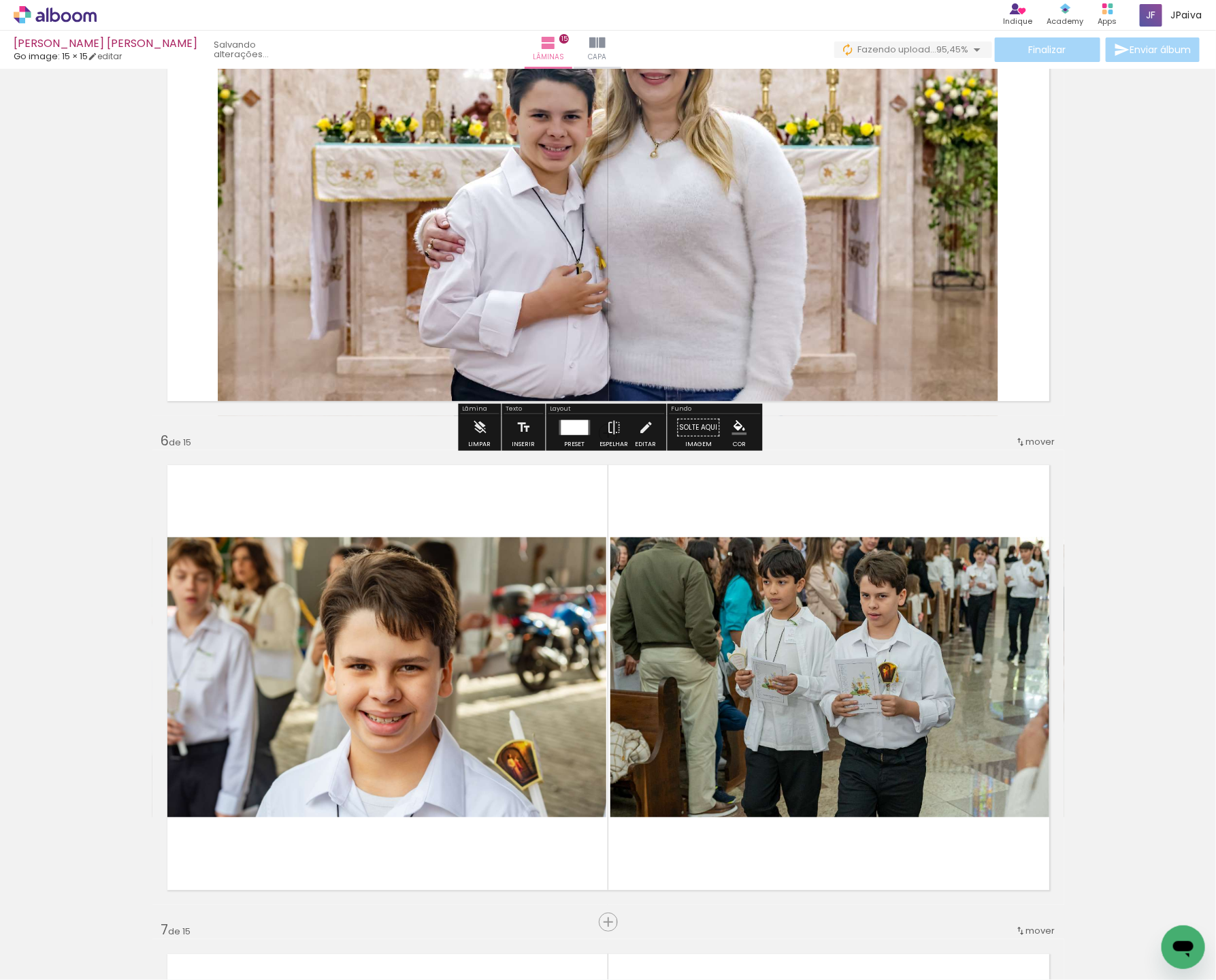
scroll to position [2126, 0]
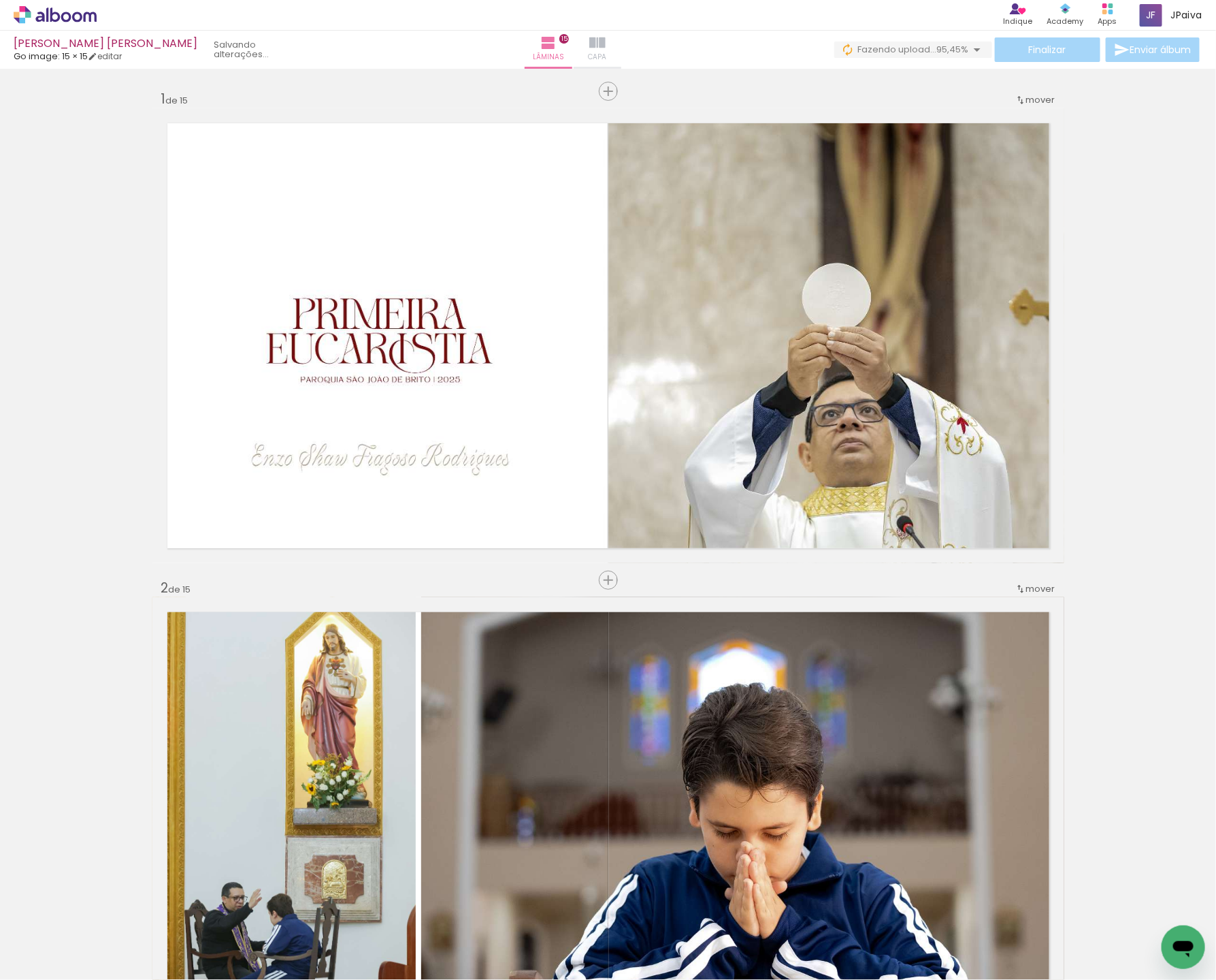
click at [606, 38] on iron-icon at bounding box center [597, 43] width 16 height 16
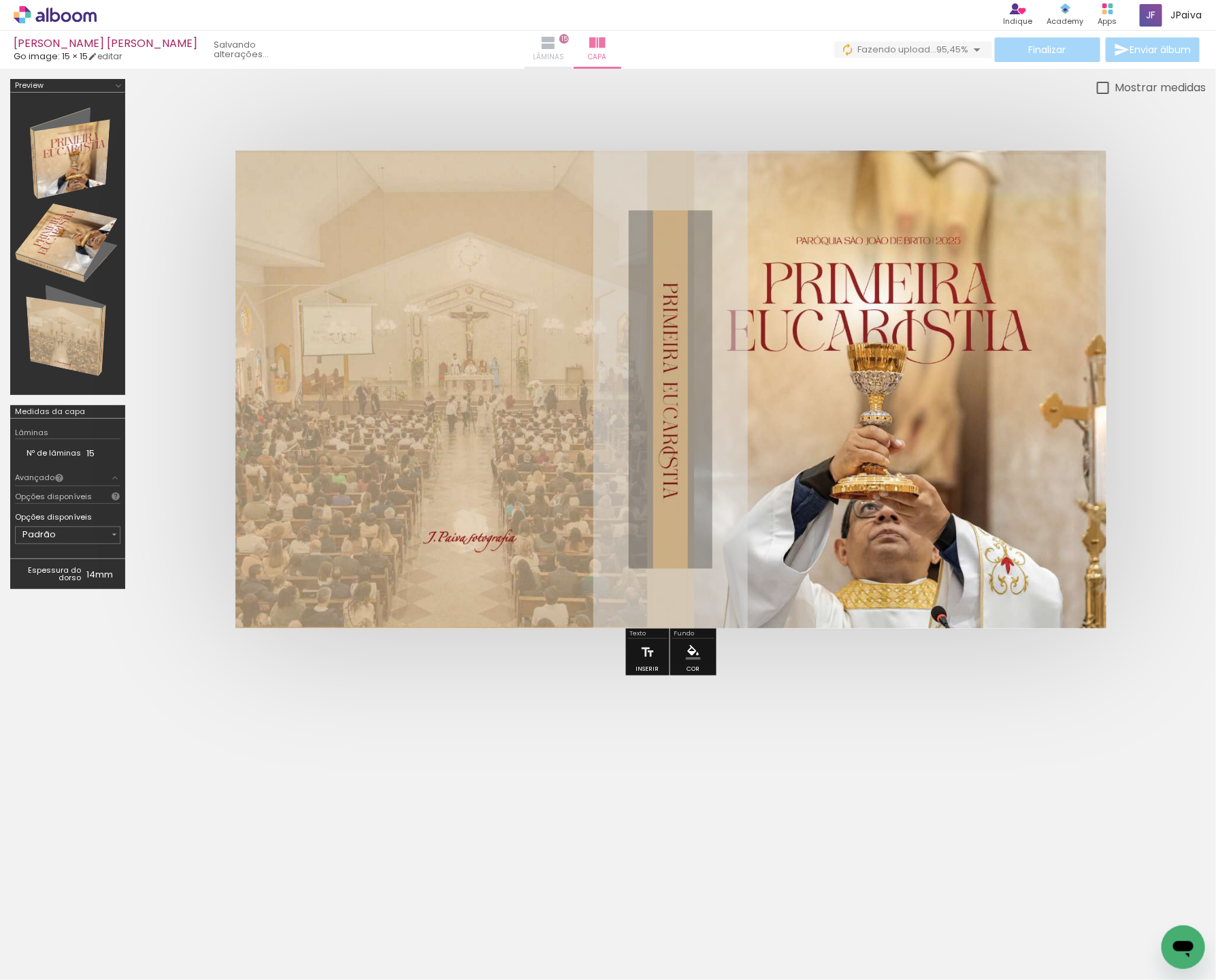
click at [557, 41] on iron-icon at bounding box center [548, 43] width 16 height 16
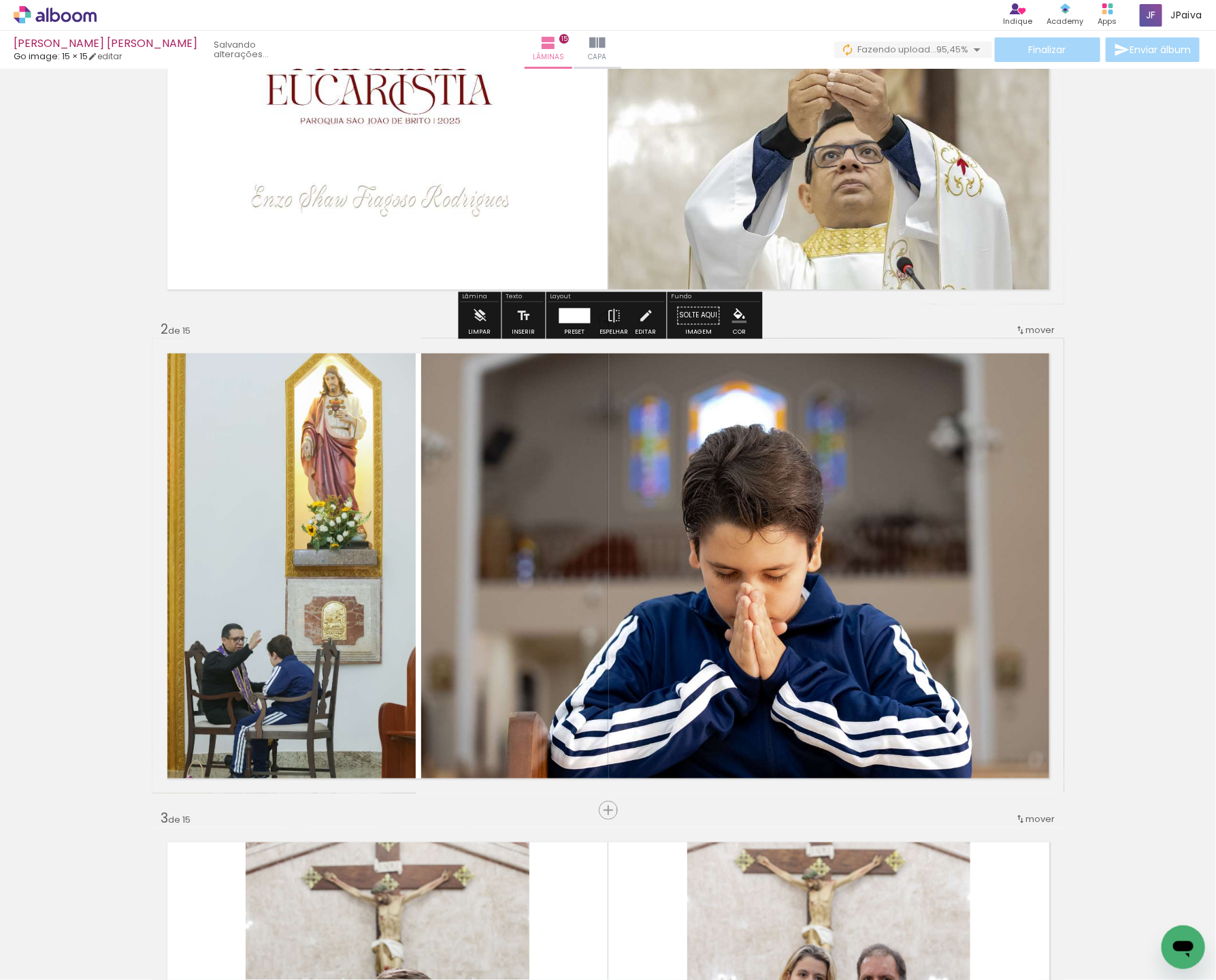
scroll to position [262, 0]
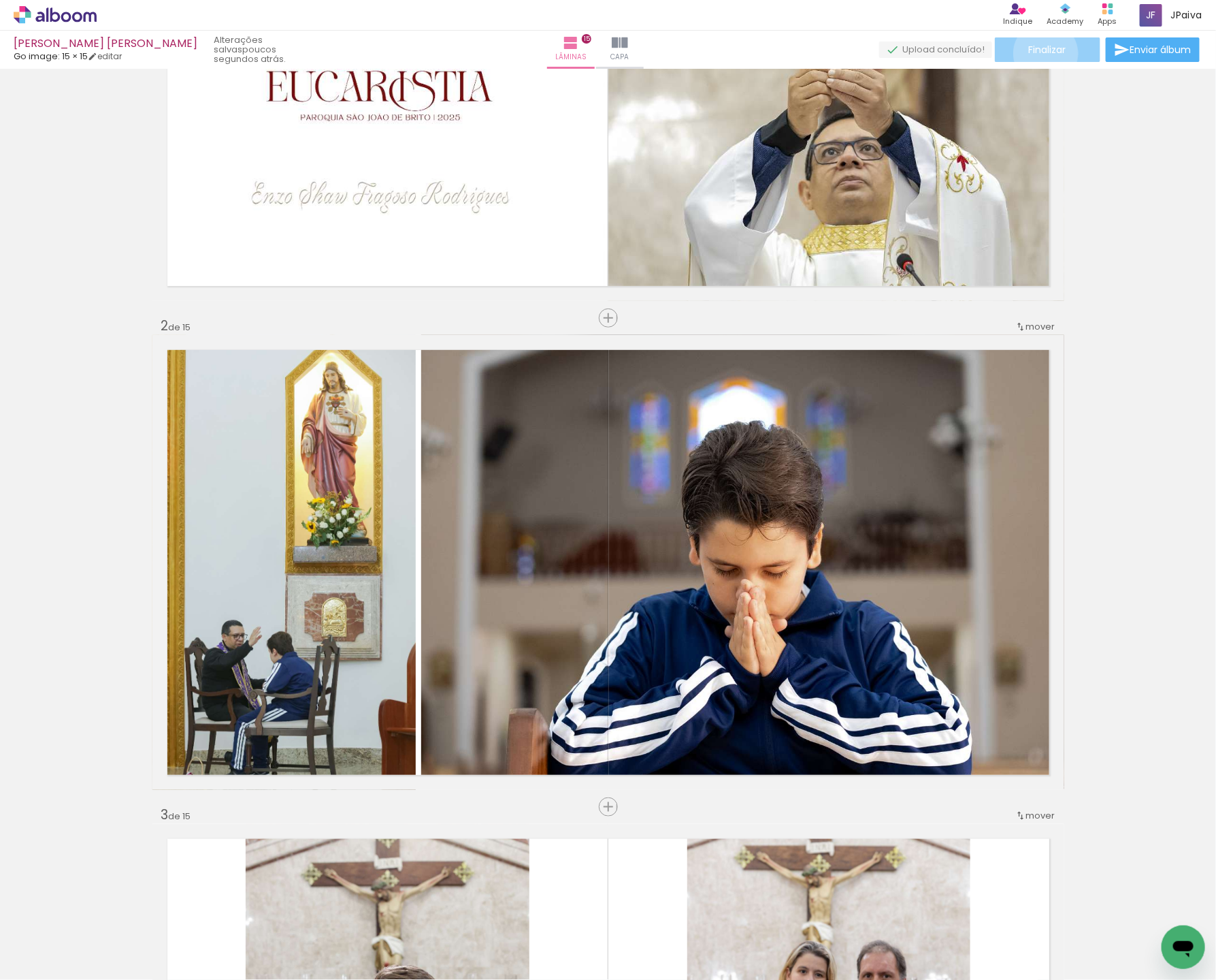
click at [1042, 53] on span "Finalizar" at bounding box center [1048, 50] width 38 height 10
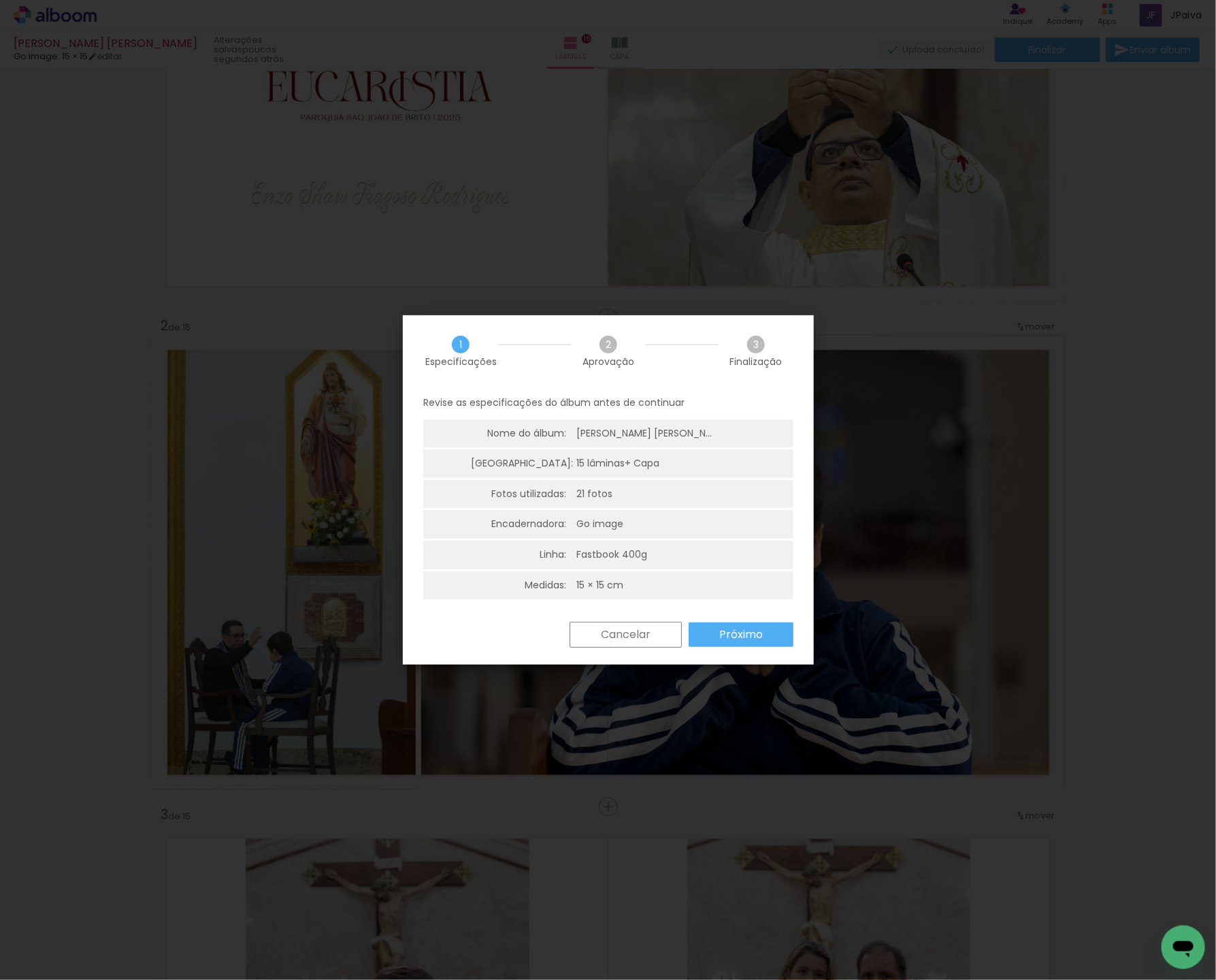
click at [739, 625] on paper-button "Próximo" at bounding box center [741, 634] width 104 height 24
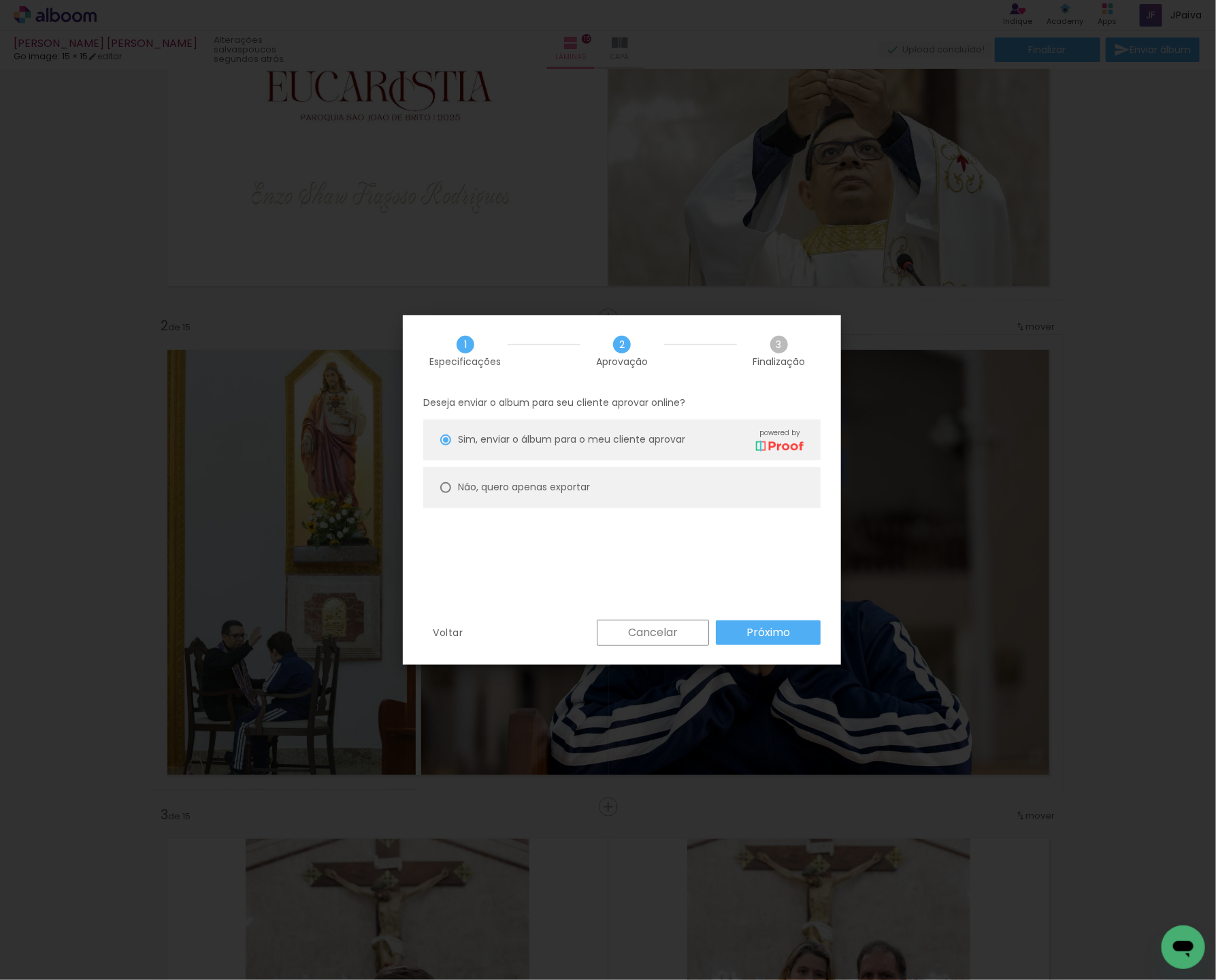
drag, startPoint x: 537, startPoint y: 485, endPoint x: 554, endPoint y: 493, distance: 18.8
click at [0, 0] on slot "Não, quero apenas exportar" at bounding box center [0, 0] width 0 height 0
type paper-radio-button "on"
click at [0, 0] on slot "Próximo" at bounding box center [0, 0] width 0 height 0
type input "Alta, 300 DPI"
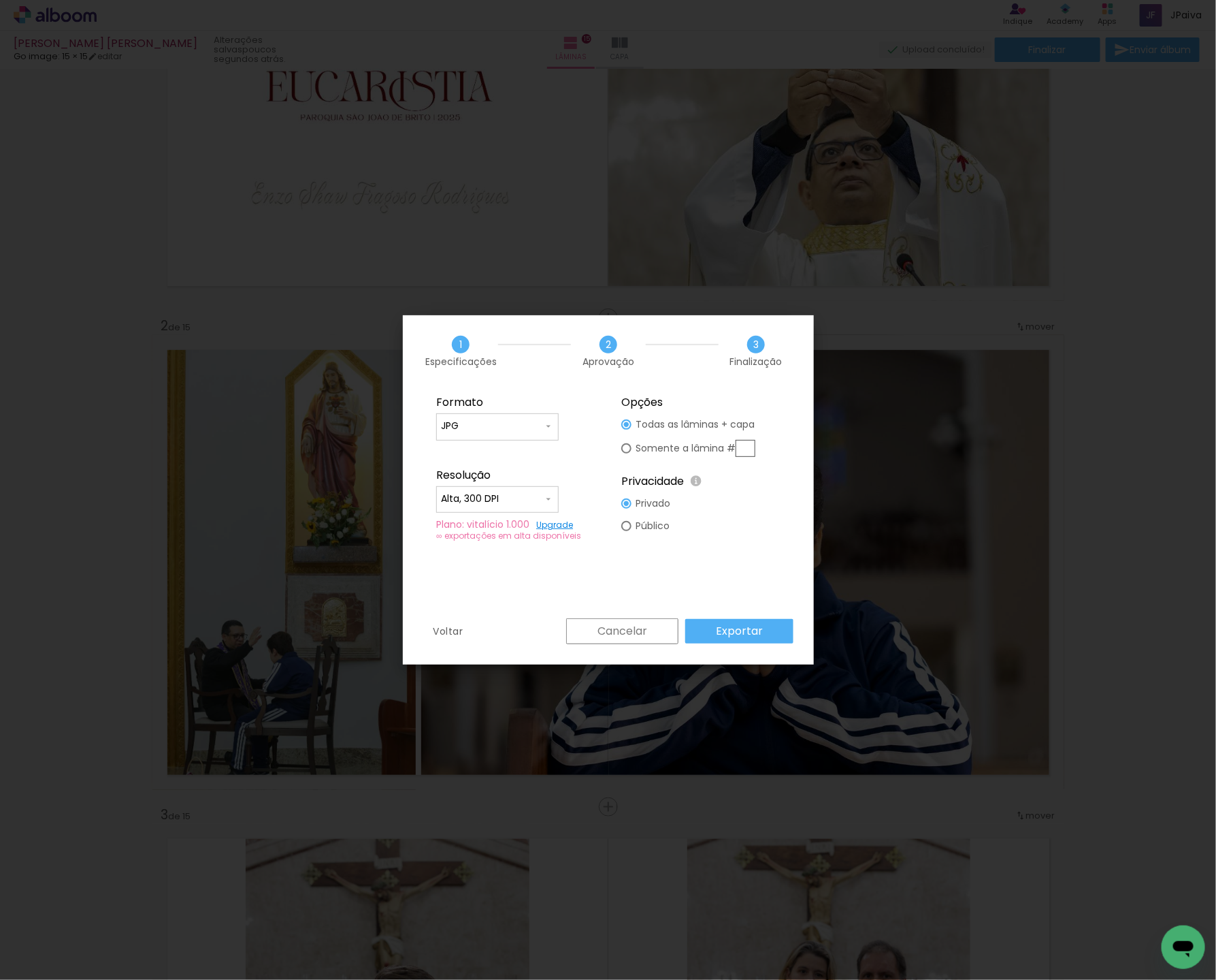
click at [767, 632] on paper-button "Exportar" at bounding box center [739, 631] width 108 height 24
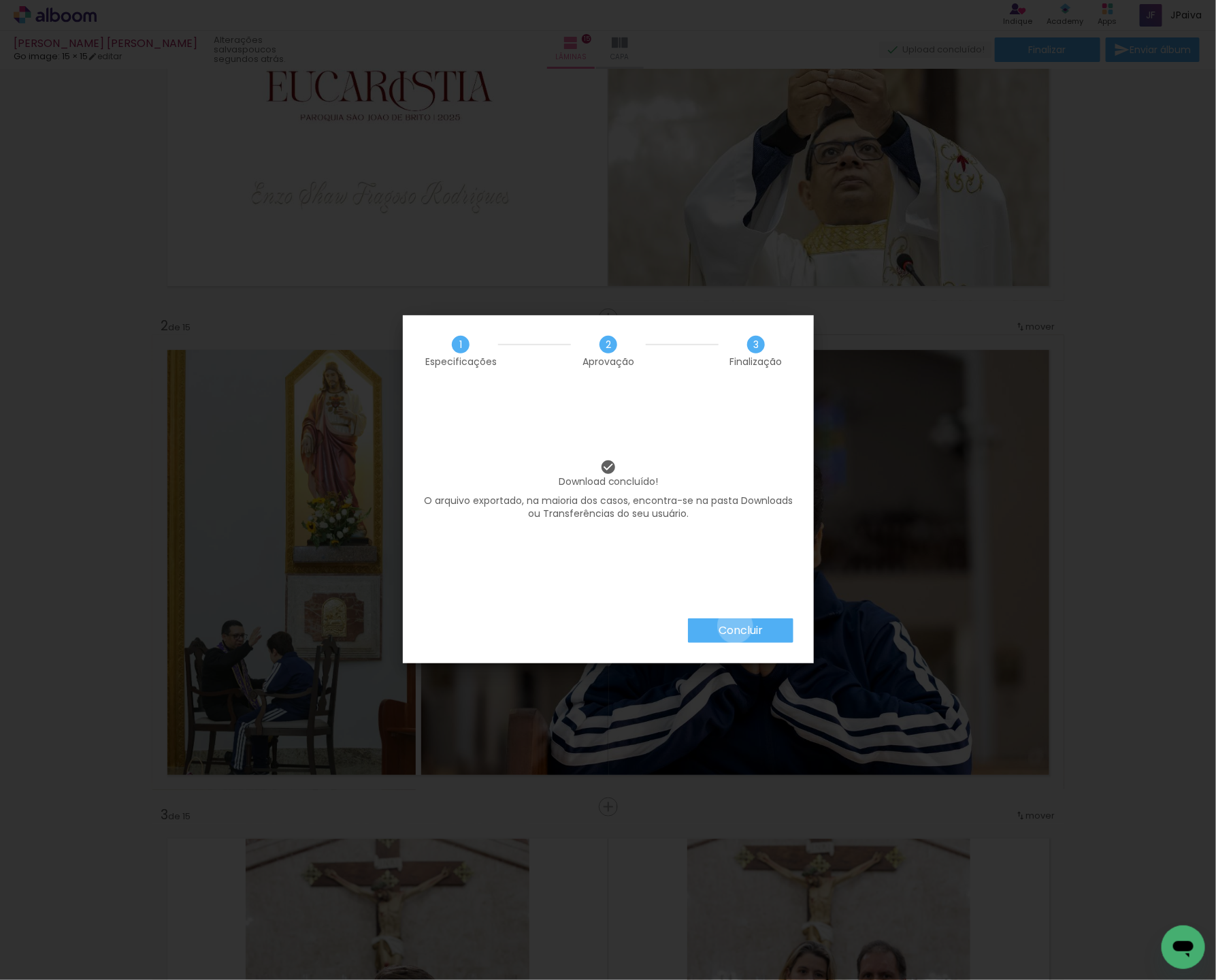
click at [0, 0] on slot "Concluir" at bounding box center [0, 0] width 0 height 0
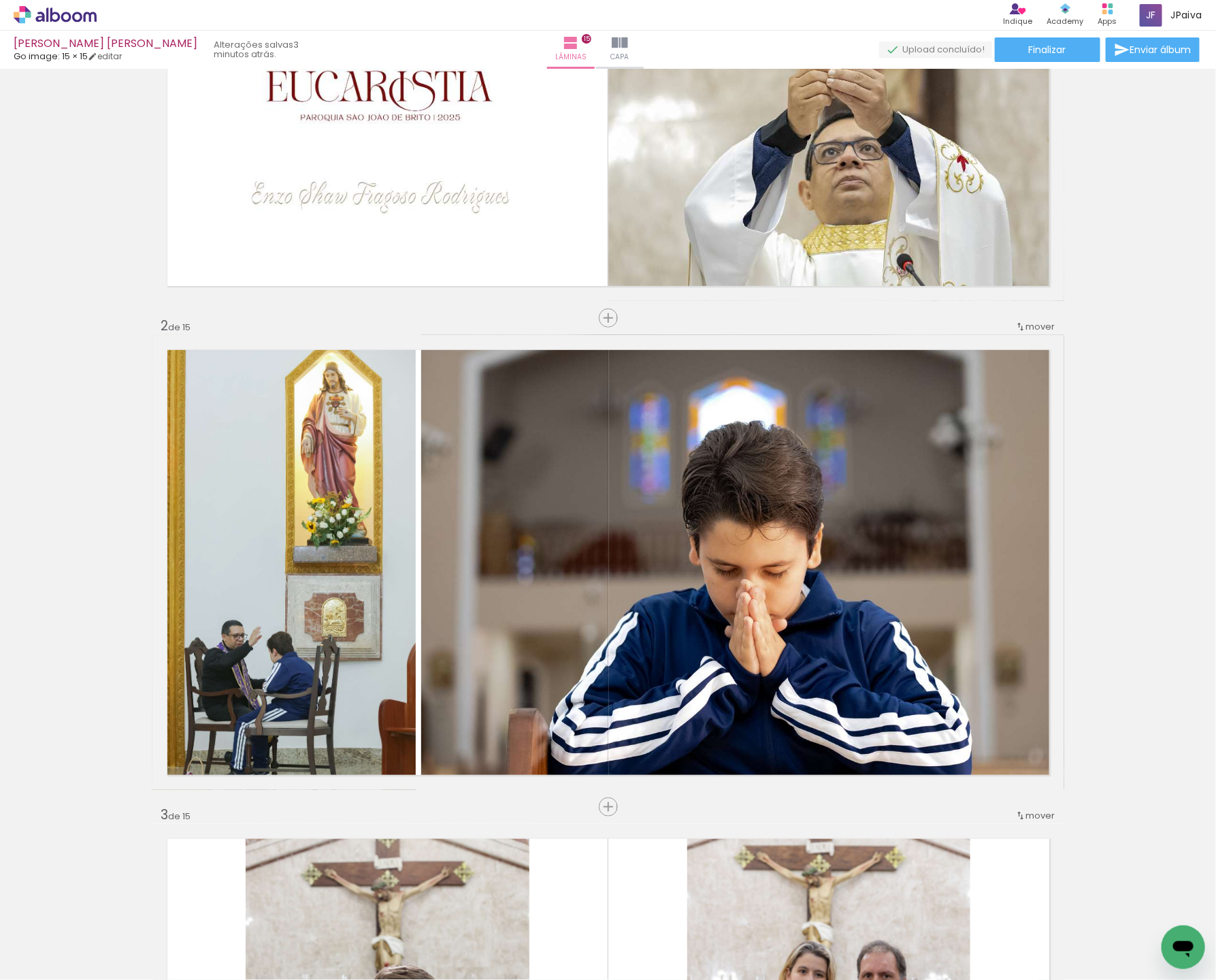
scroll to position [318, 0]
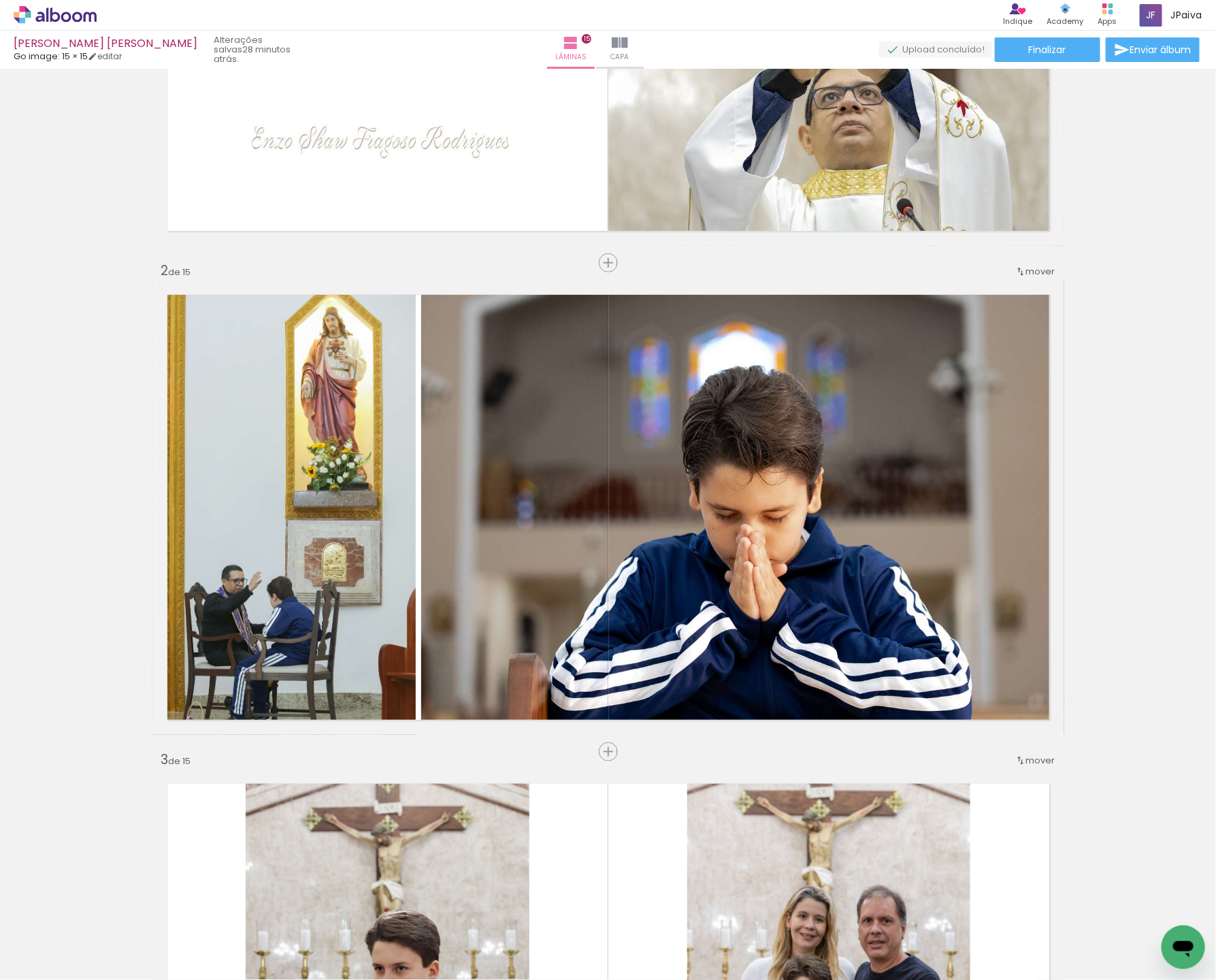
click at [36, 15] on icon at bounding box center [55, 15] width 83 height 18
